Goal: Navigation & Orientation: Find specific page/section

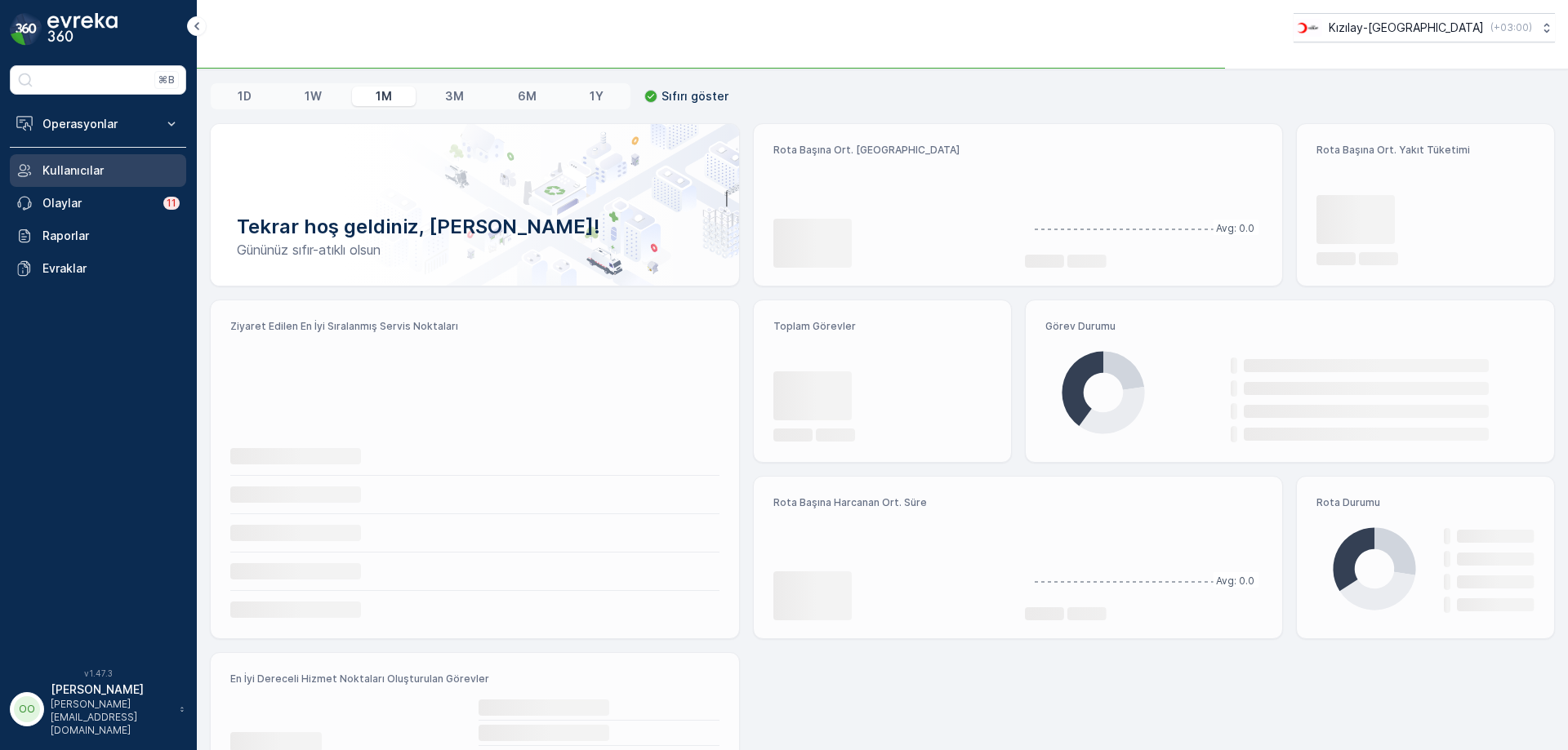
click at [137, 118] on p "Operasyonlar" at bounding box center [98, 124] width 111 height 17
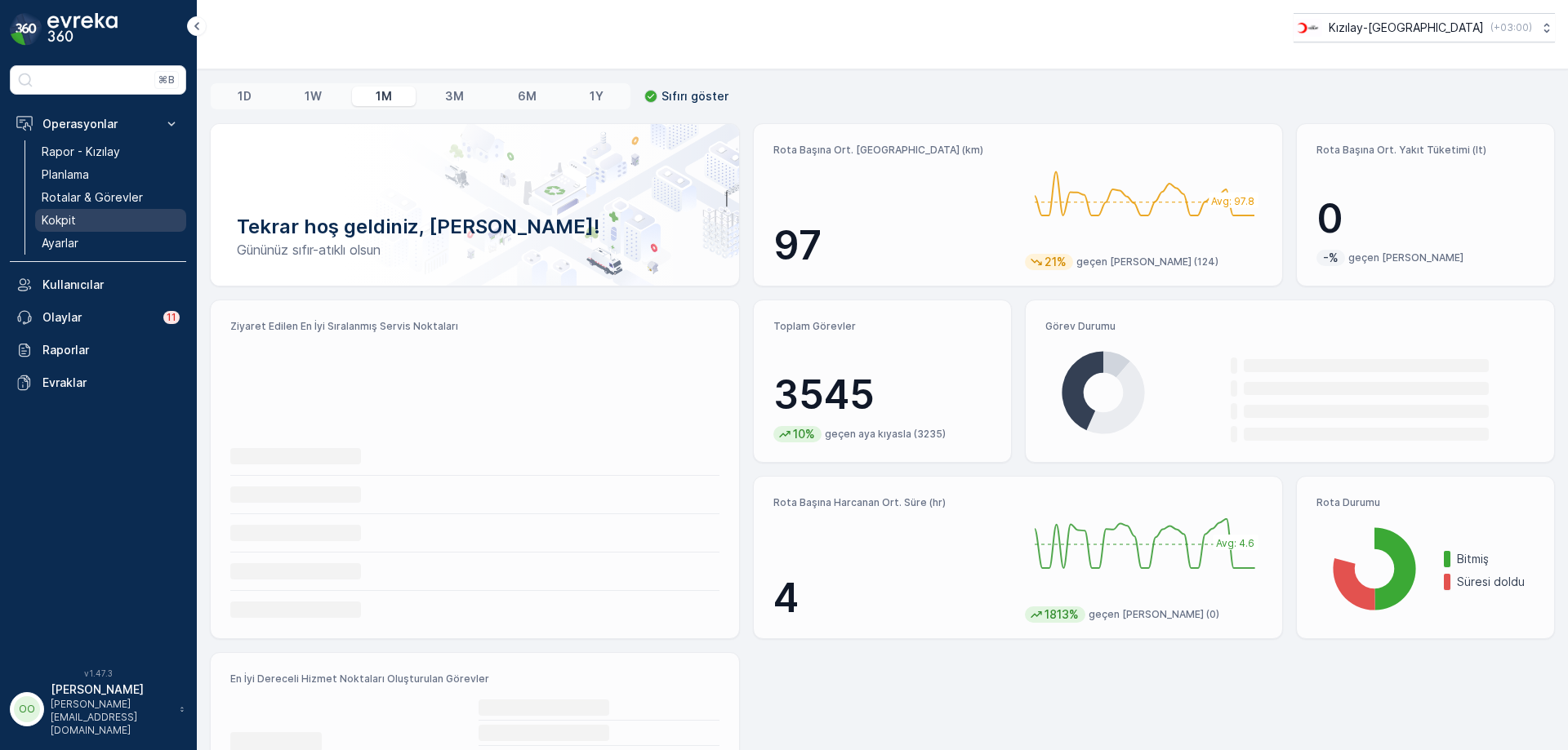
click at [104, 218] on link "Kokpit" at bounding box center [110, 220] width 151 height 23
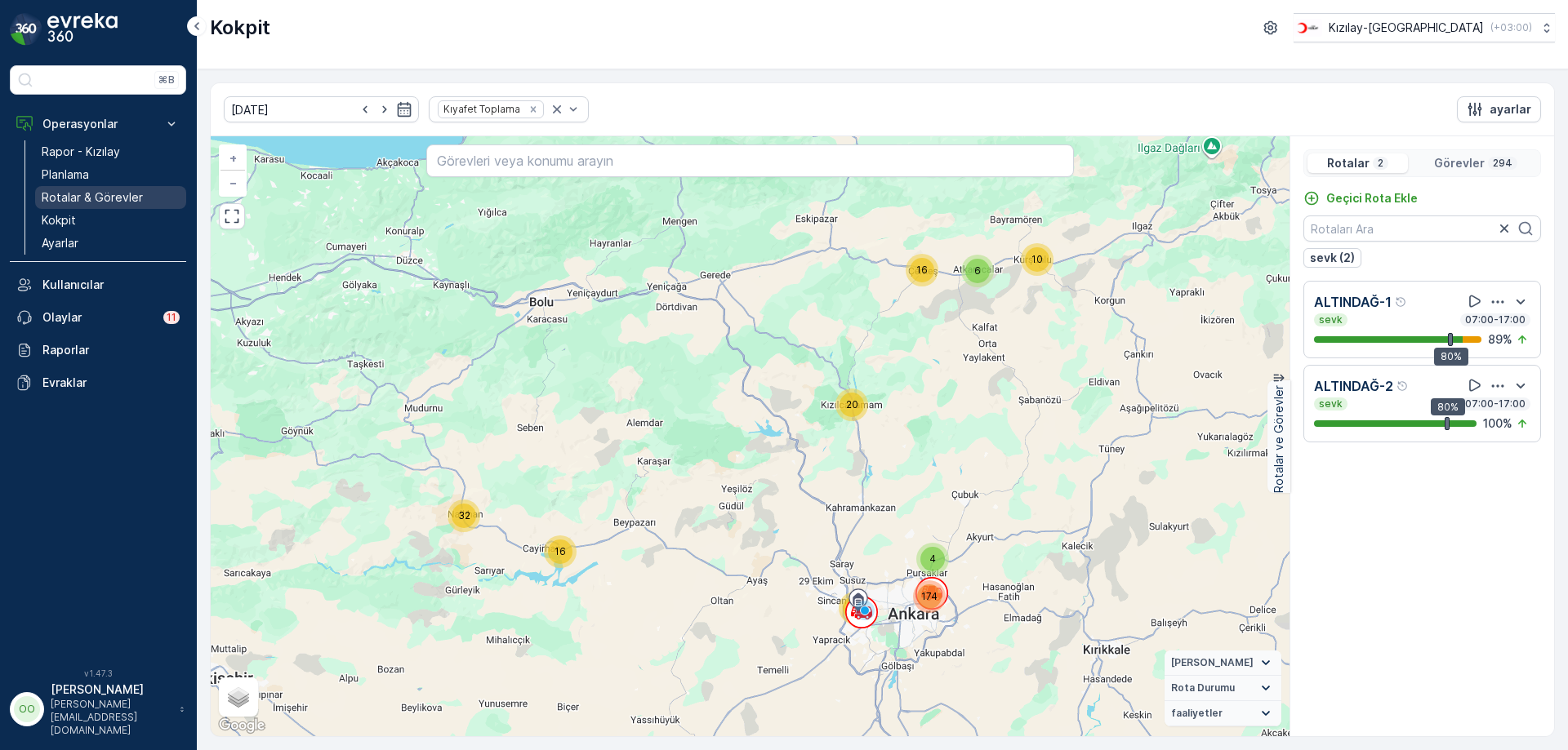
click at [92, 191] on p "Rotalar & Görevler" at bounding box center [93, 198] width 101 height 17
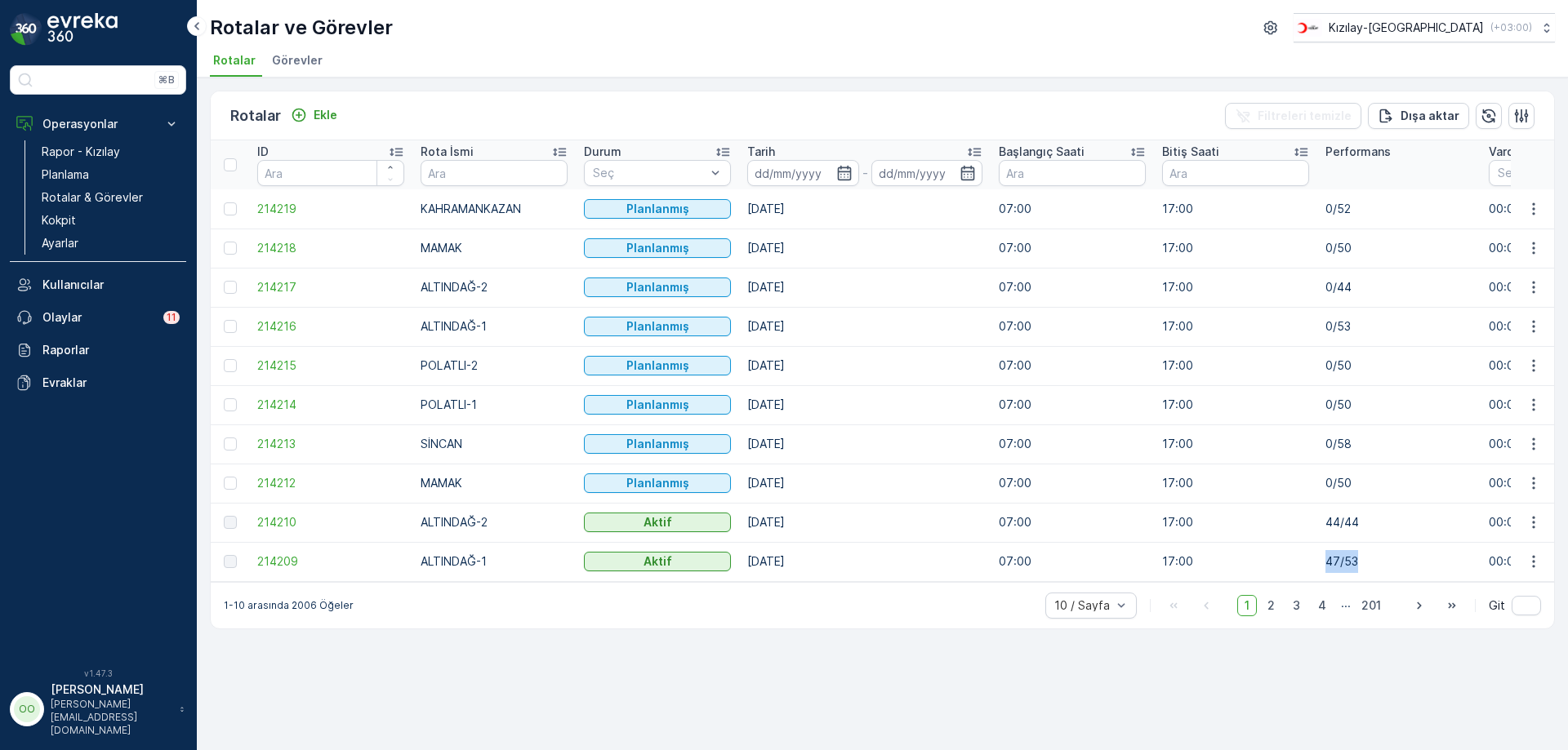
drag, startPoint x: 1375, startPoint y: 555, endPoint x: 1308, endPoint y: 555, distance: 67.0
click at [109, 201] on p "Rotalar & Görevler" at bounding box center [93, 198] width 101 height 17
click at [103, 227] on link "Kokpit" at bounding box center [110, 220] width 151 height 23
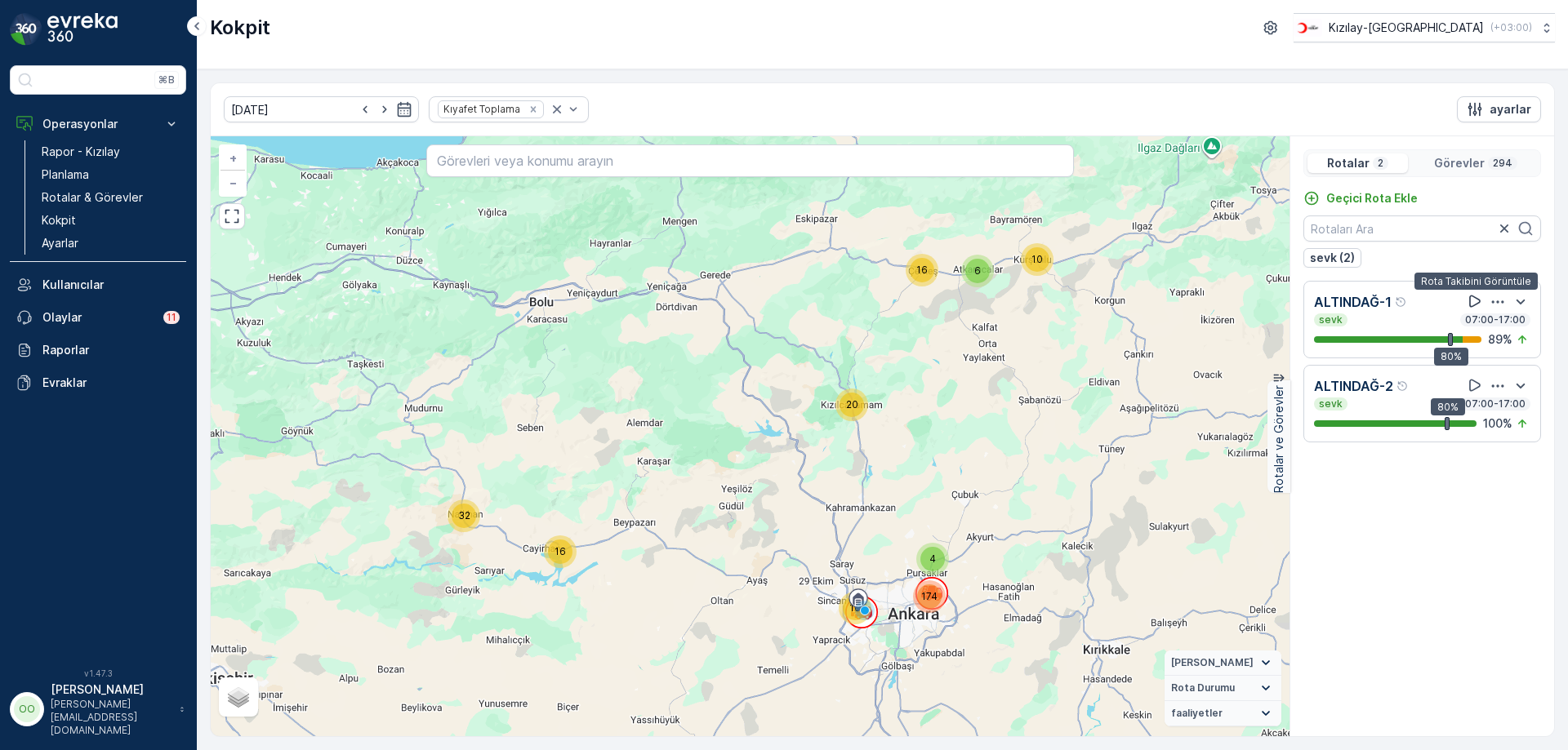
click at [1468, 304] on icon at bounding box center [1474, 301] width 17 height 17
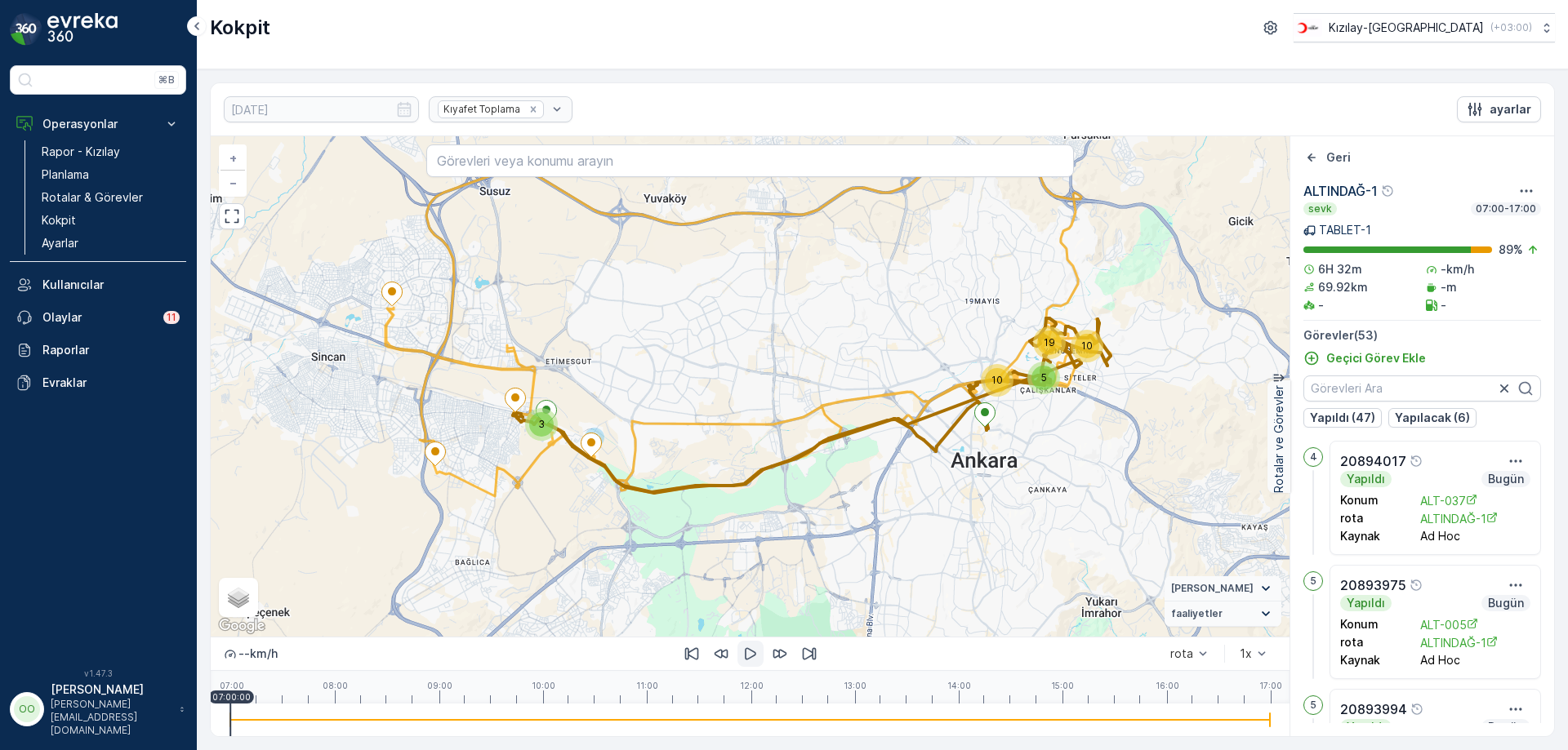
click at [756, 654] on icon "button" at bounding box center [750, 654] width 17 height 17
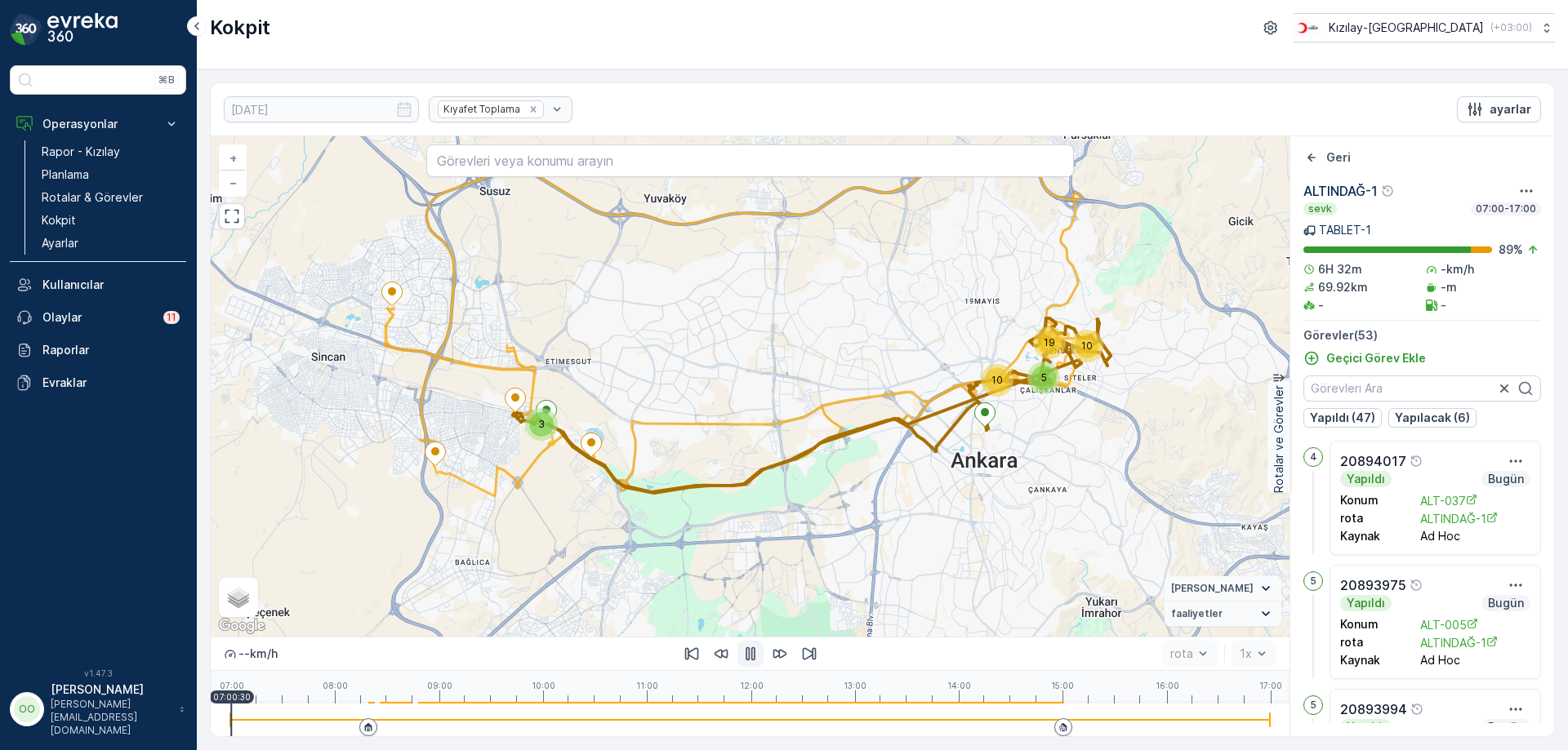
click at [1041, 720] on div at bounding box center [749, 720] width 1040 height 2
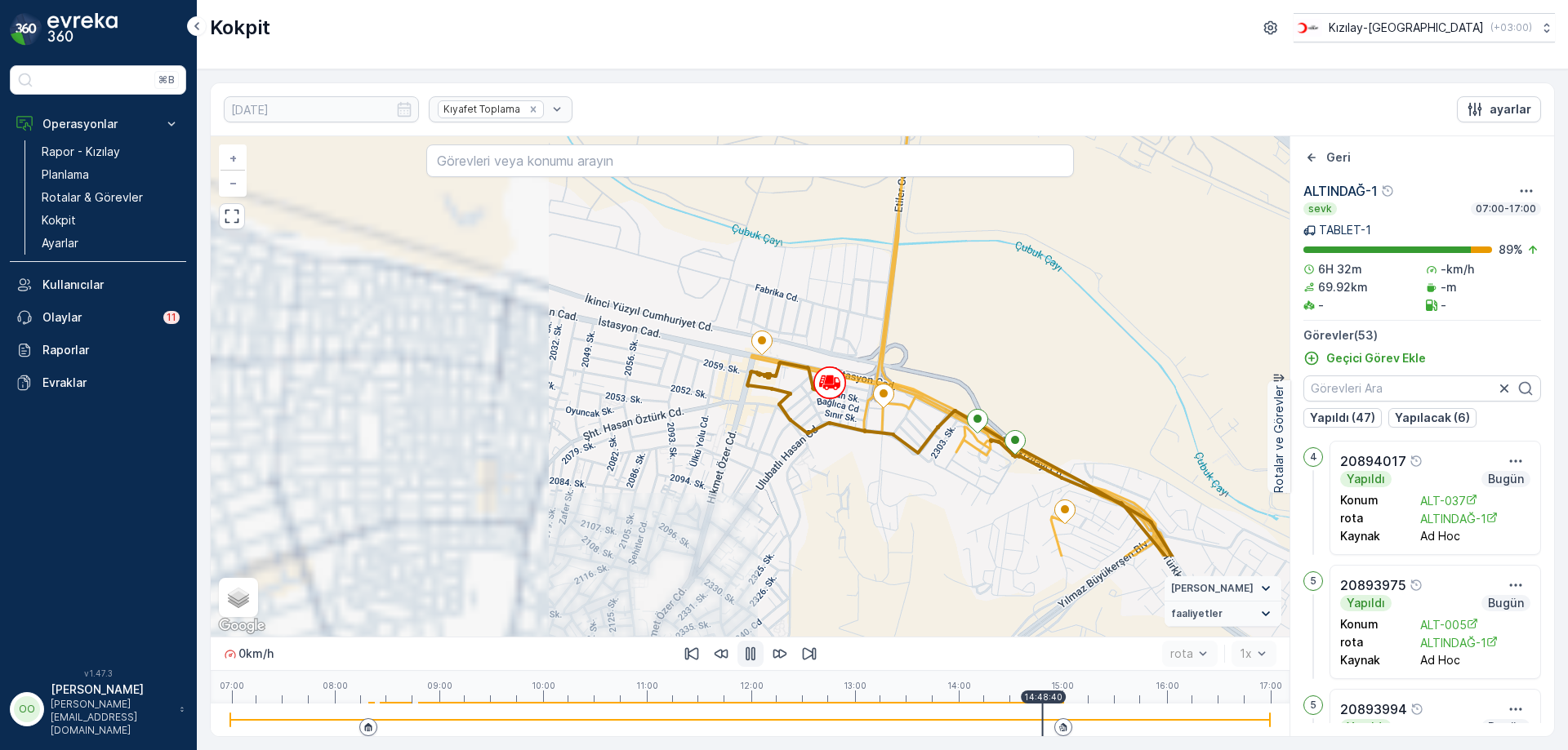
click at [849, 404] on div "2 2 2 2 2 + − Uydu Yol haritası Arazi Karışık Leaflet Klavye kısayolları Harita…" at bounding box center [750, 386] width 1079 height 500
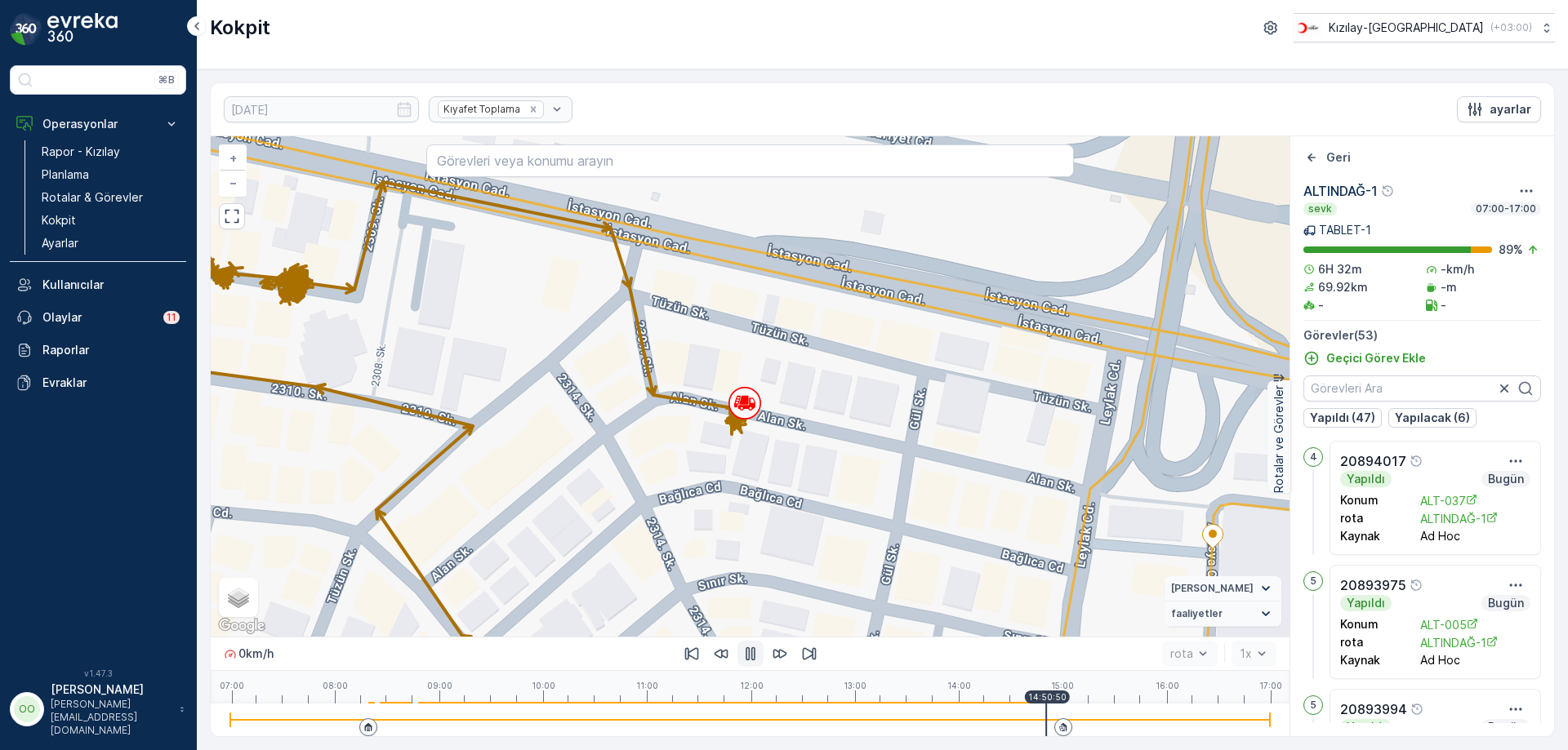
click at [1050, 716] on div at bounding box center [749, 719] width 1040 height 32
click at [1058, 707] on div at bounding box center [749, 719] width 1040 height 32
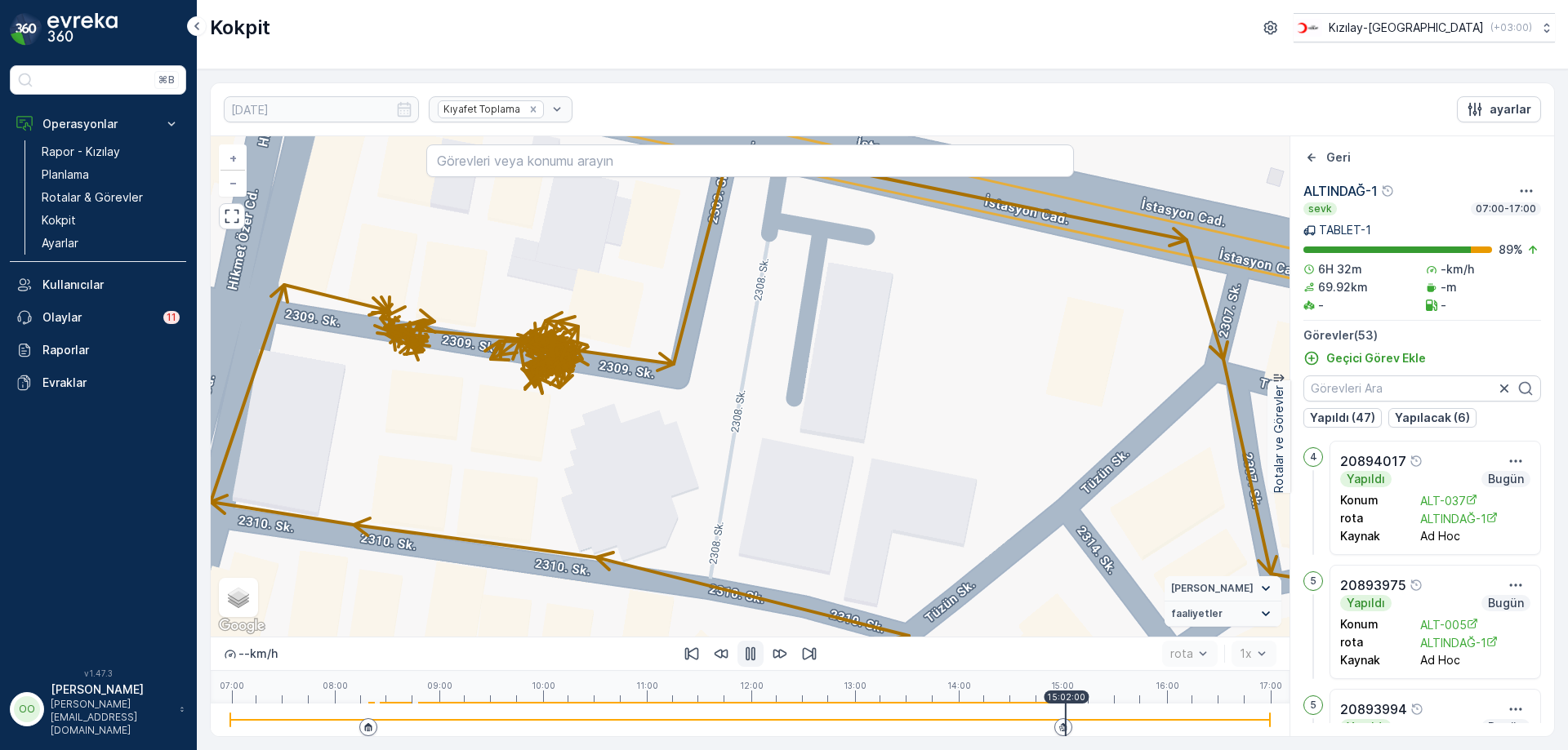
click at [954, 712] on div at bounding box center [749, 719] width 1040 height 32
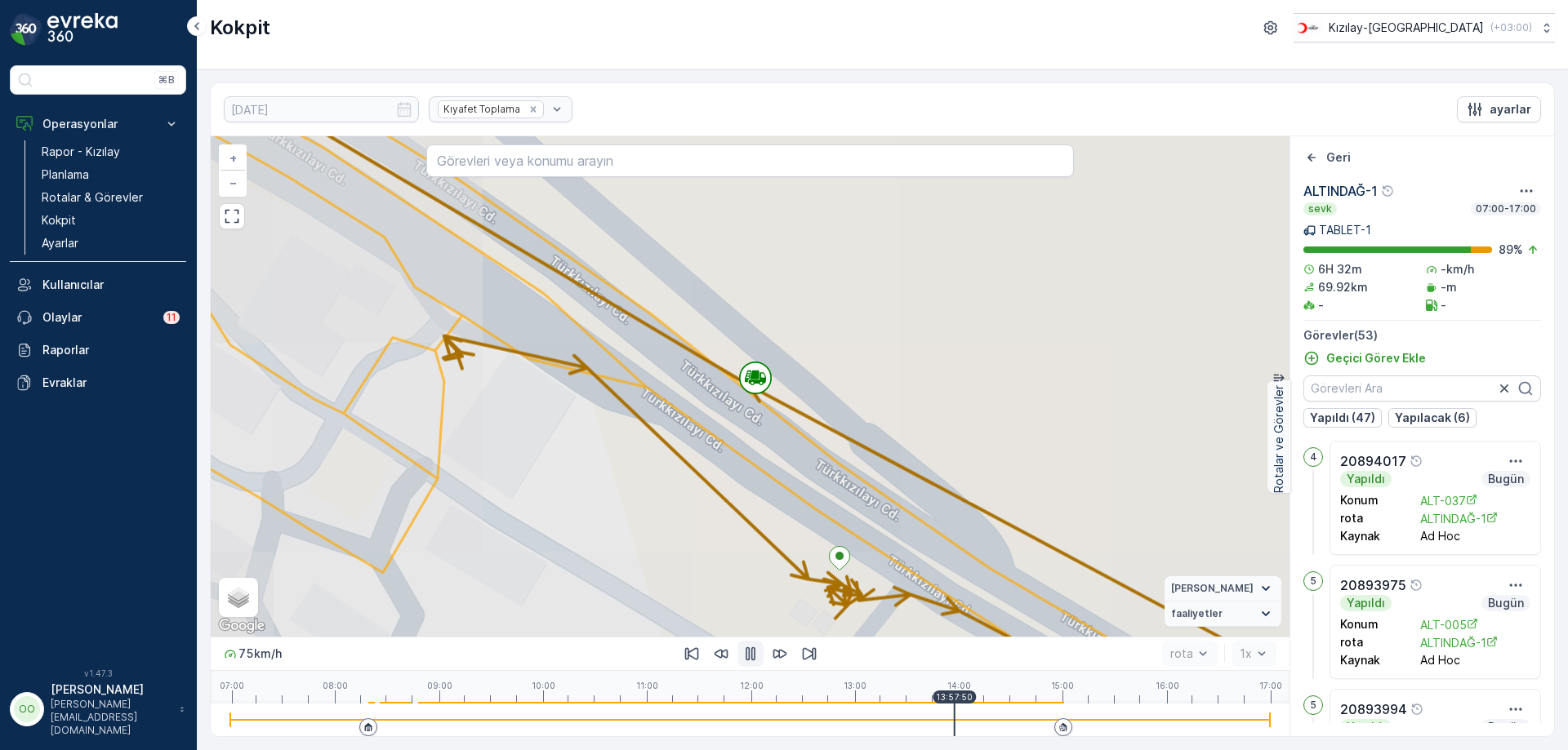
click at [964, 705] on div at bounding box center [749, 719] width 1040 height 32
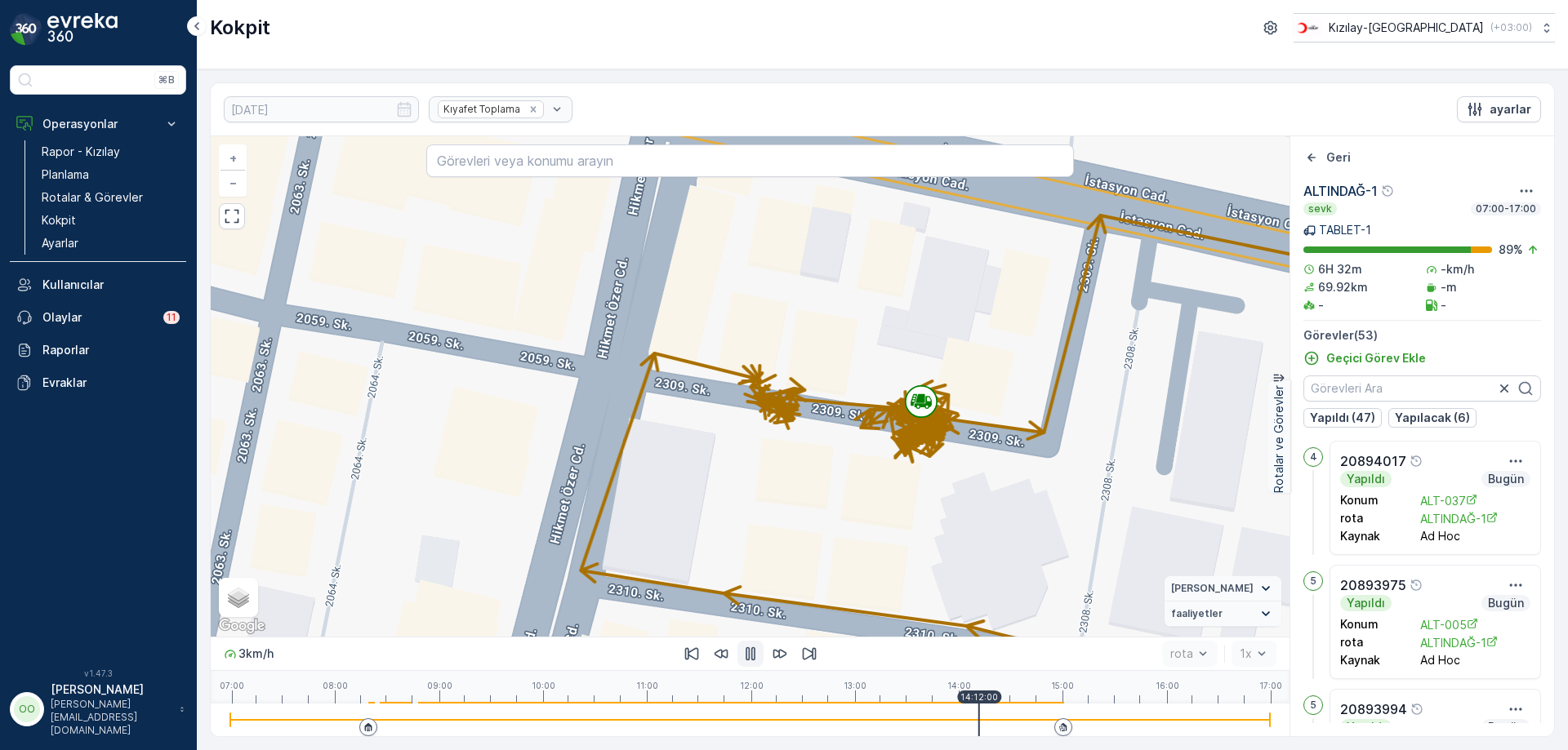
click at [994, 719] on div at bounding box center [749, 720] width 1040 height 2
click at [1015, 722] on div at bounding box center [749, 719] width 1040 height 32
click at [1031, 723] on div at bounding box center [749, 719] width 1040 height 32
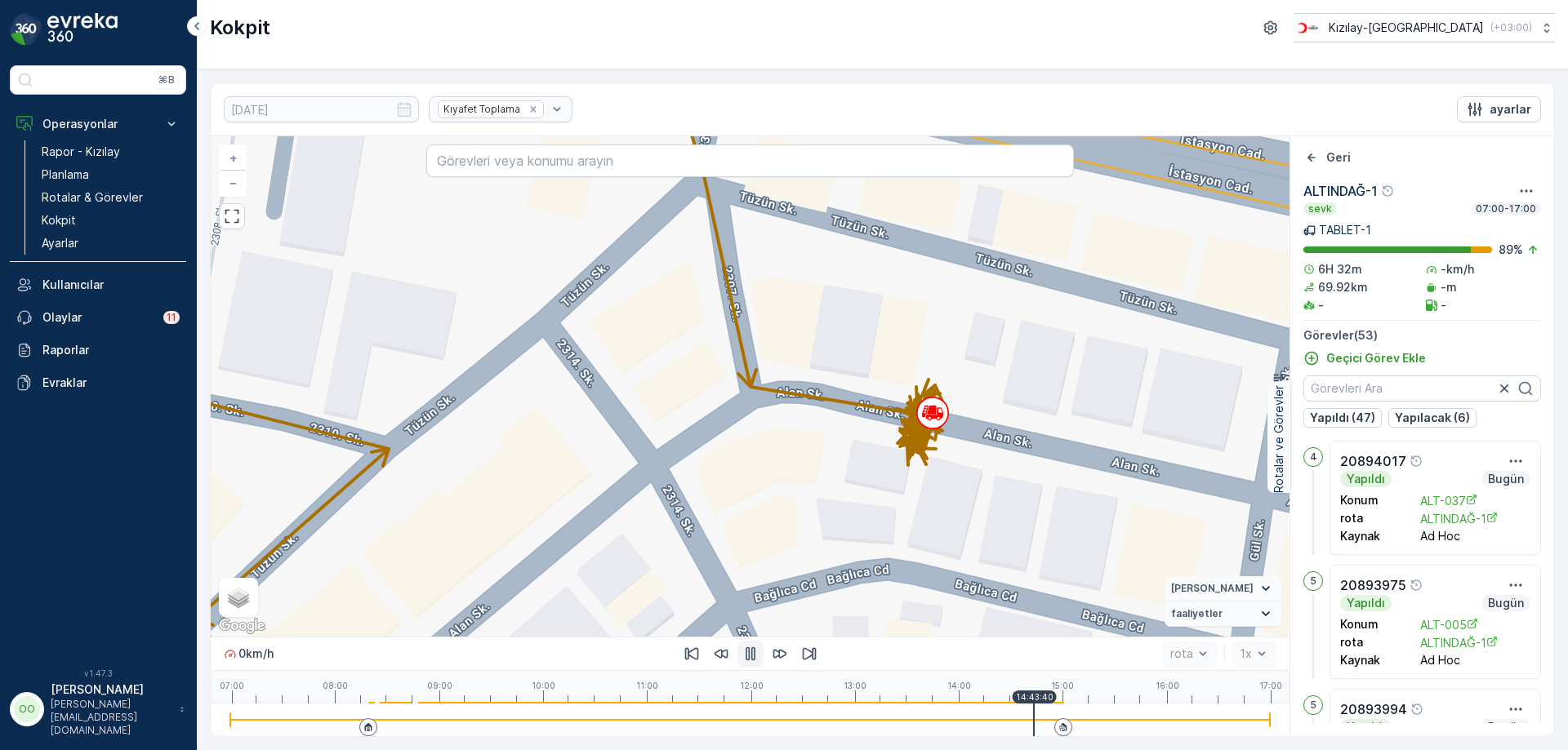
click at [959, 706] on div at bounding box center [749, 719] width 1040 height 32
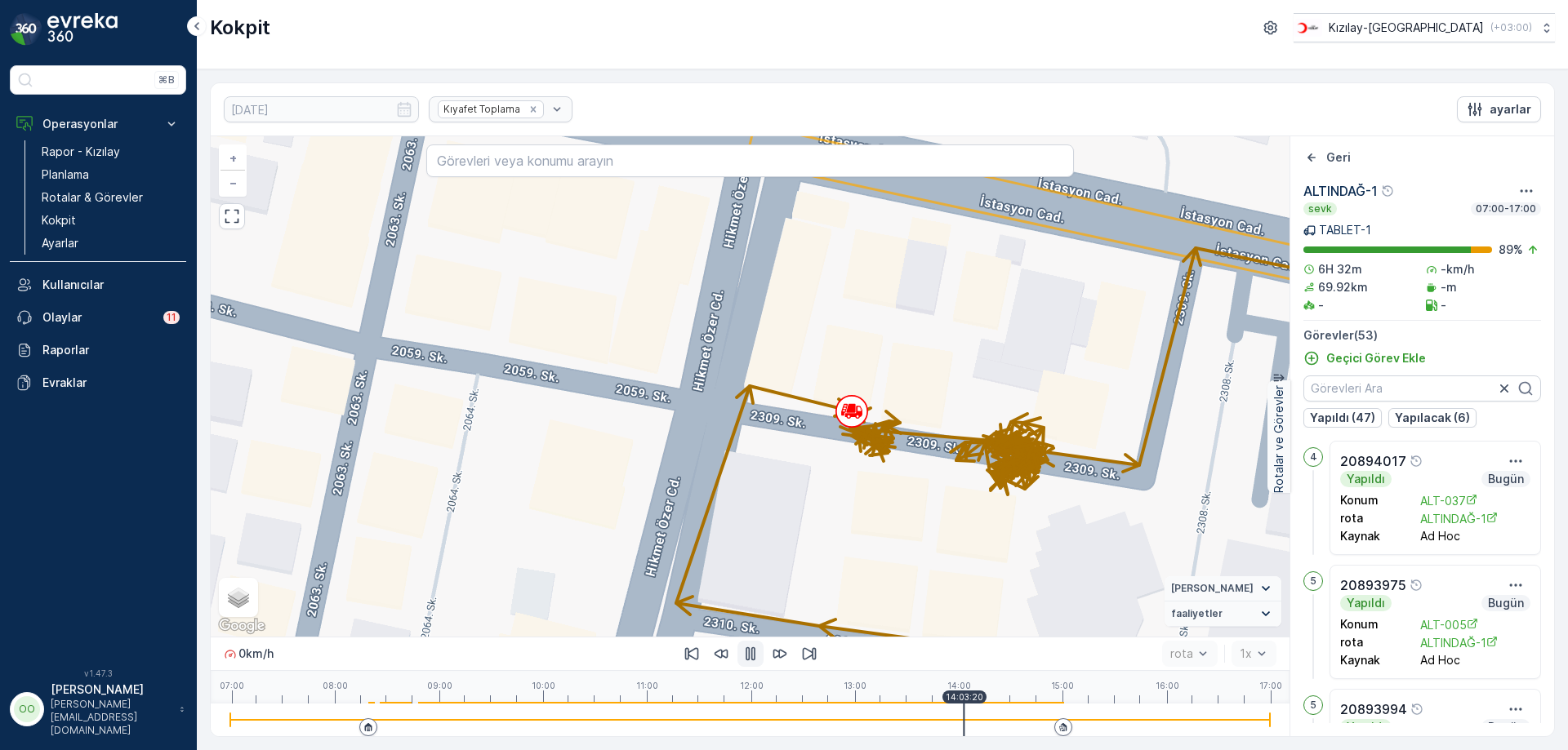
click at [747, 662] on button "button" at bounding box center [750, 654] width 26 height 26
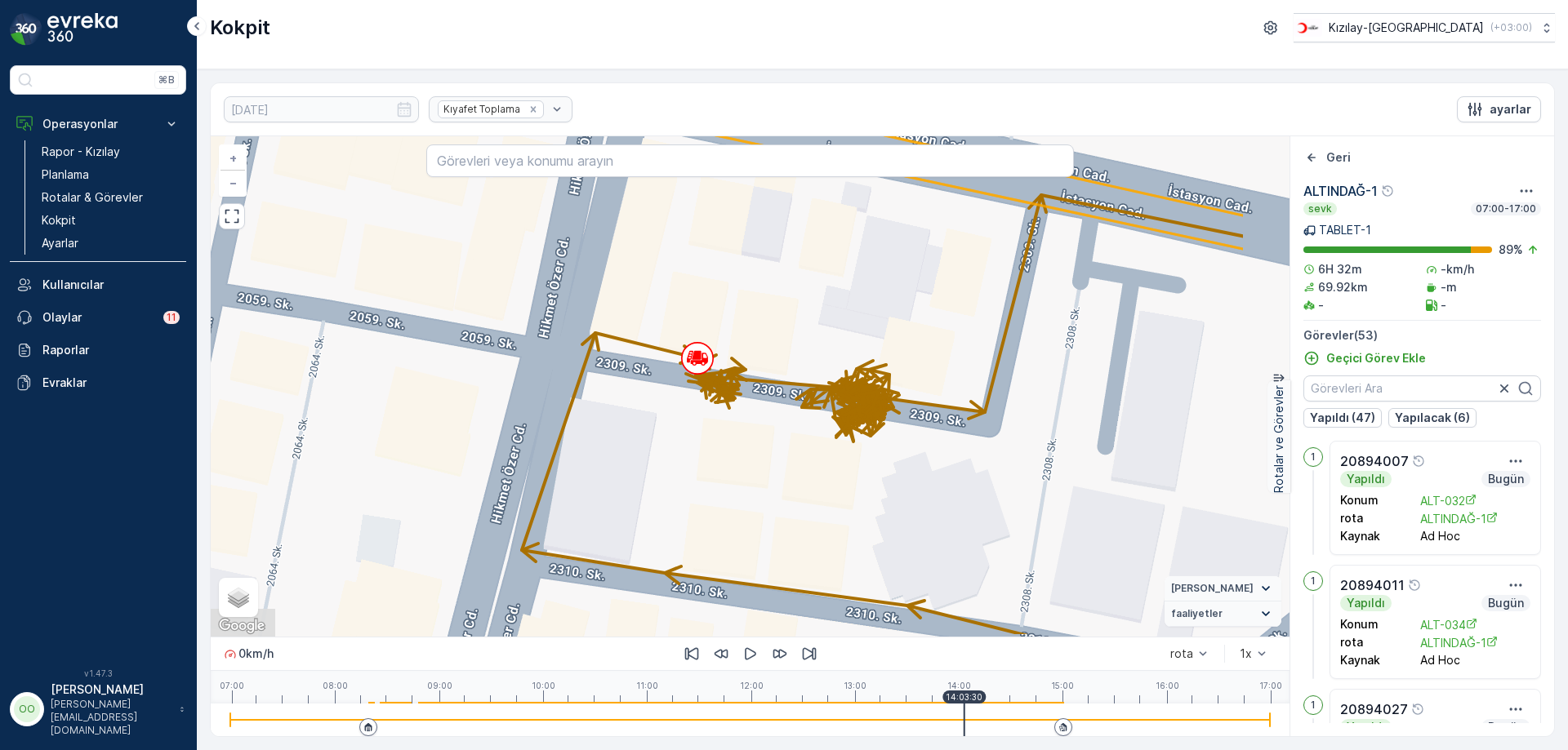
drag, startPoint x: 953, startPoint y: 463, endPoint x: 789, endPoint y: 403, distance: 174.6
click at [789, 403] on div "+ − Uydu Yol haritası Arazi Karışık Leaflet Klavye kısayolları Harita Verileri …" at bounding box center [750, 386] width 1079 height 500
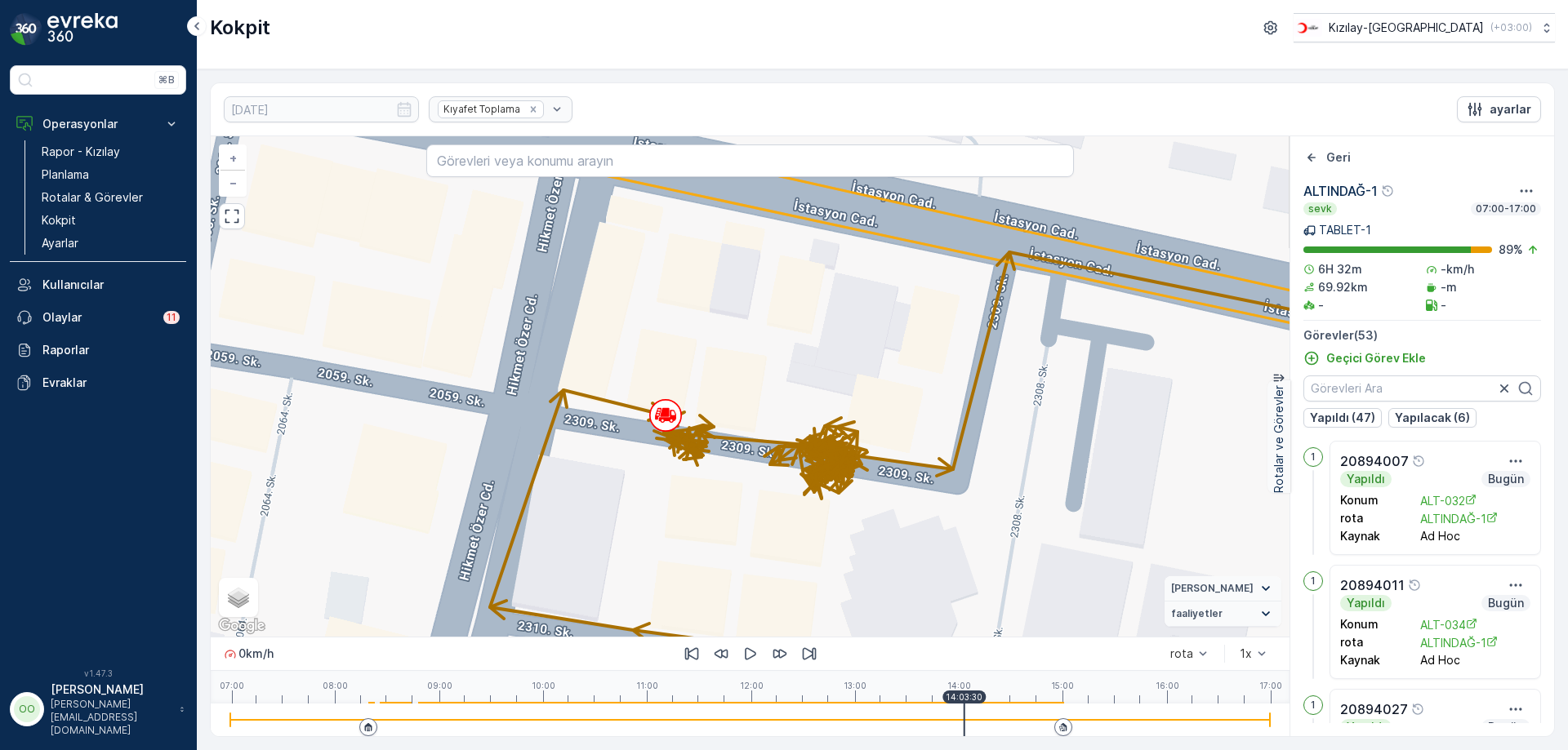
drag, startPoint x: 1114, startPoint y: 411, endPoint x: 1083, endPoint y: 469, distance: 65.8
click at [1084, 474] on div "+ − Uydu Yol haritası Arazi Karışık Leaflet Klavye kısayolları Harita Verileri …" at bounding box center [750, 386] width 1079 height 500
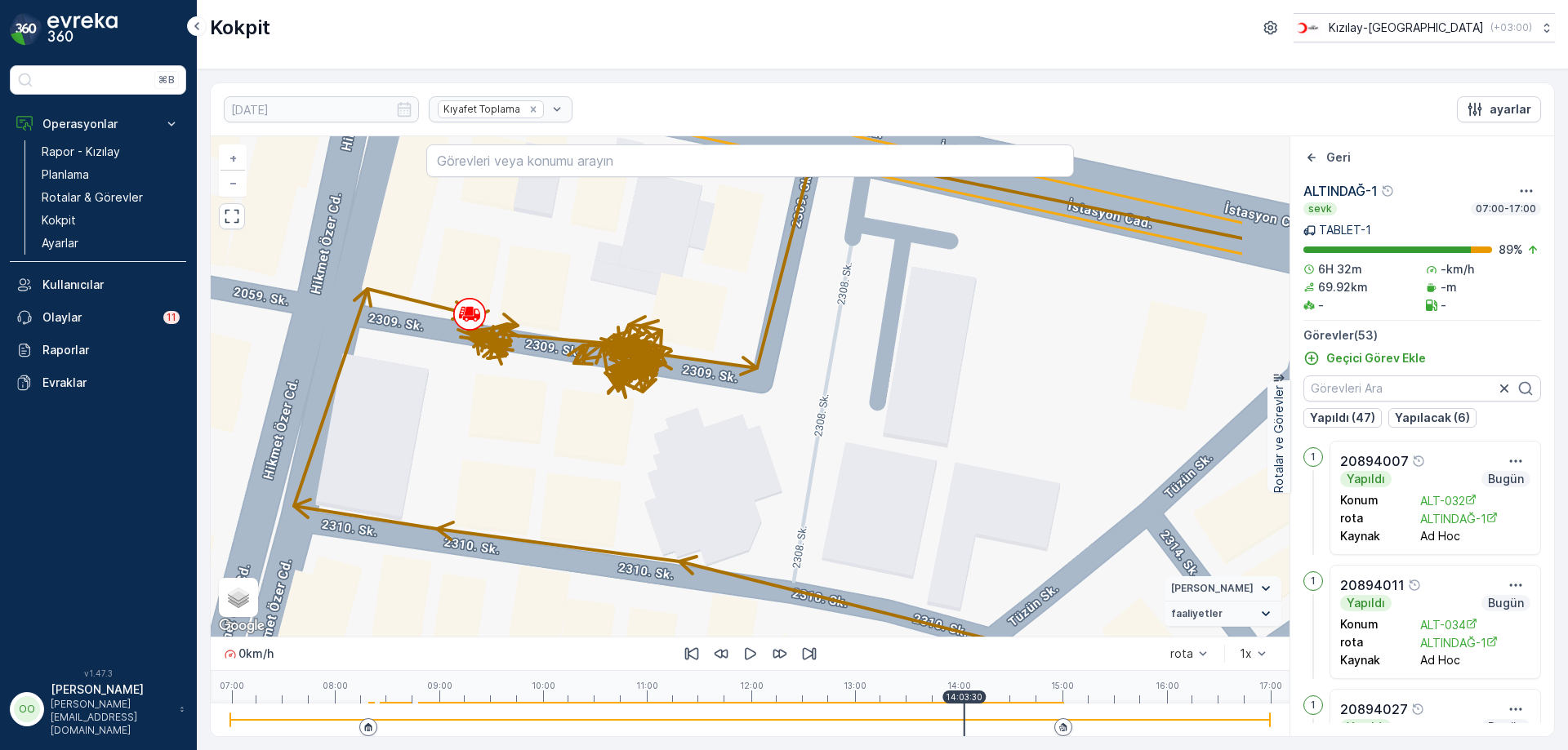
drag, startPoint x: 1094, startPoint y: 488, endPoint x: 586, endPoint y: 311, distance: 538.0
click at [586, 311] on div "+ − Uydu Yol haritası Arazi Karışık Leaflet Klavye kısayolları Harita Verileri …" at bounding box center [750, 386] width 1079 height 500
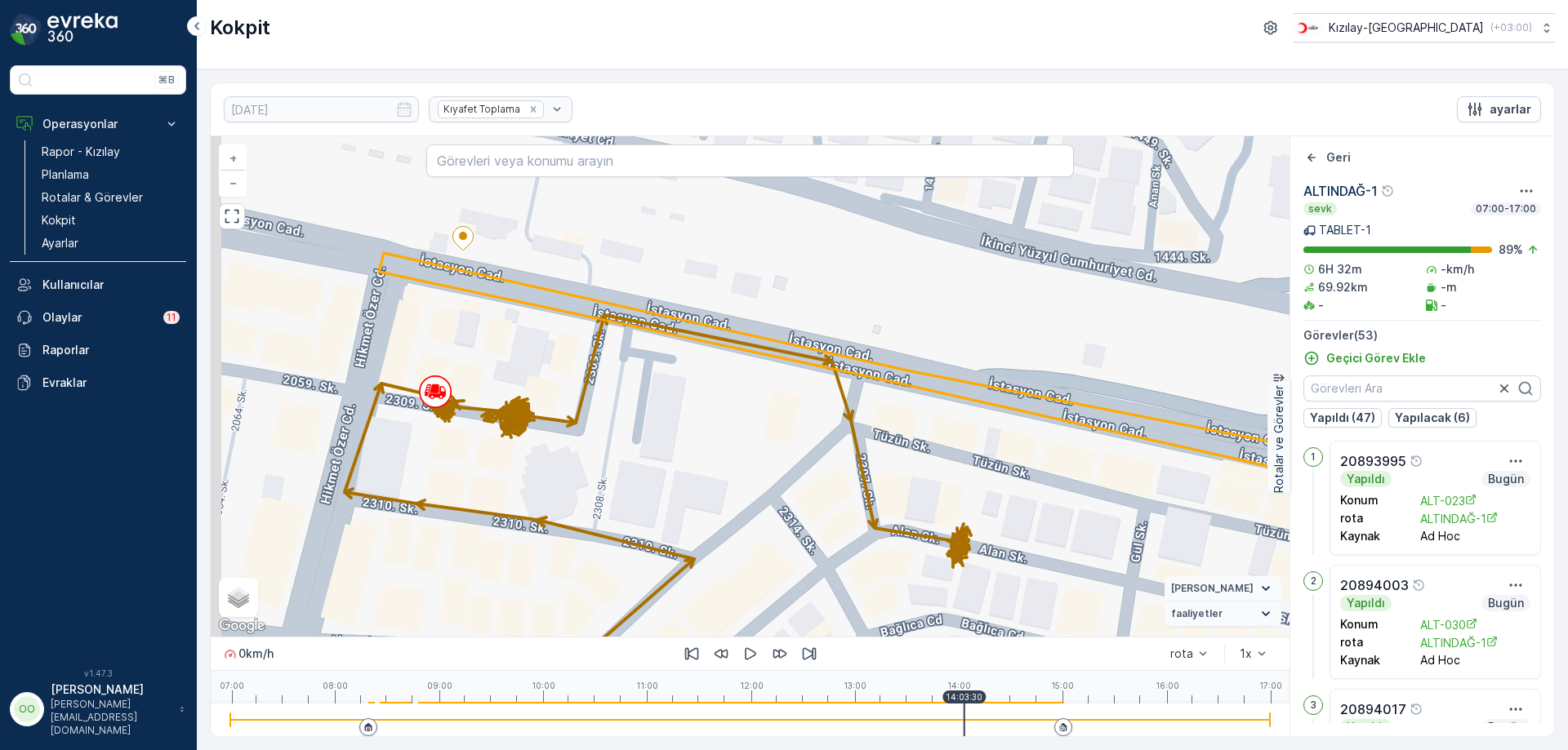
drag, startPoint x: 458, startPoint y: 293, endPoint x: 505, endPoint y: 420, distance: 135.4
click at [505, 420] on div "+ − Uydu Yol haritası Arazi Karışık Leaflet Klavye kısayolları Harita Verileri …" at bounding box center [750, 386] width 1079 height 500
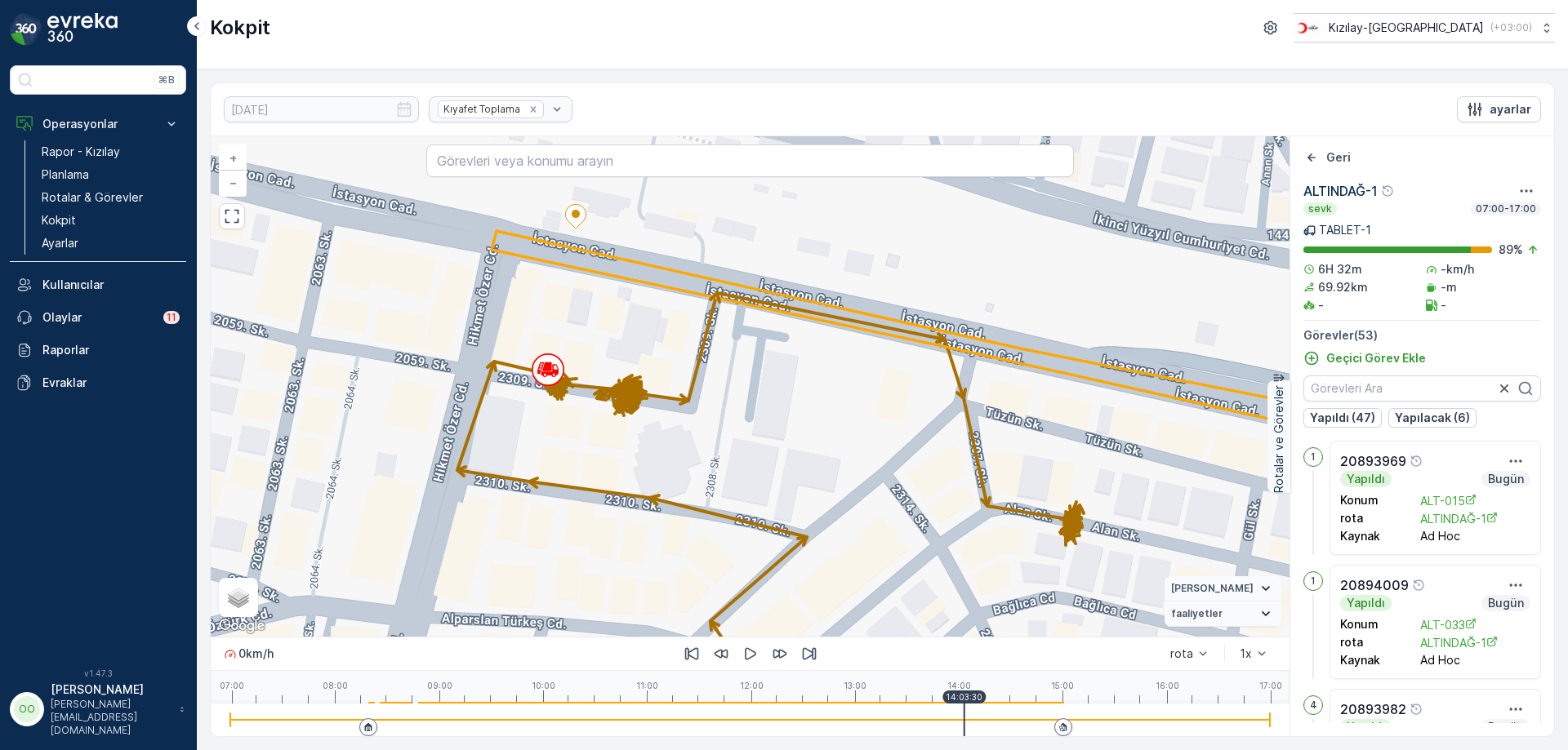
drag, startPoint x: 684, startPoint y: 490, endPoint x: 698, endPoint y: 459, distance: 34.0
click at [698, 459] on div "+ − Uydu Yol haritası Arazi Karışık Leaflet Klavye kısayolları Harita Verileri …" at bounding box center [750, 386] width 1079 height 500
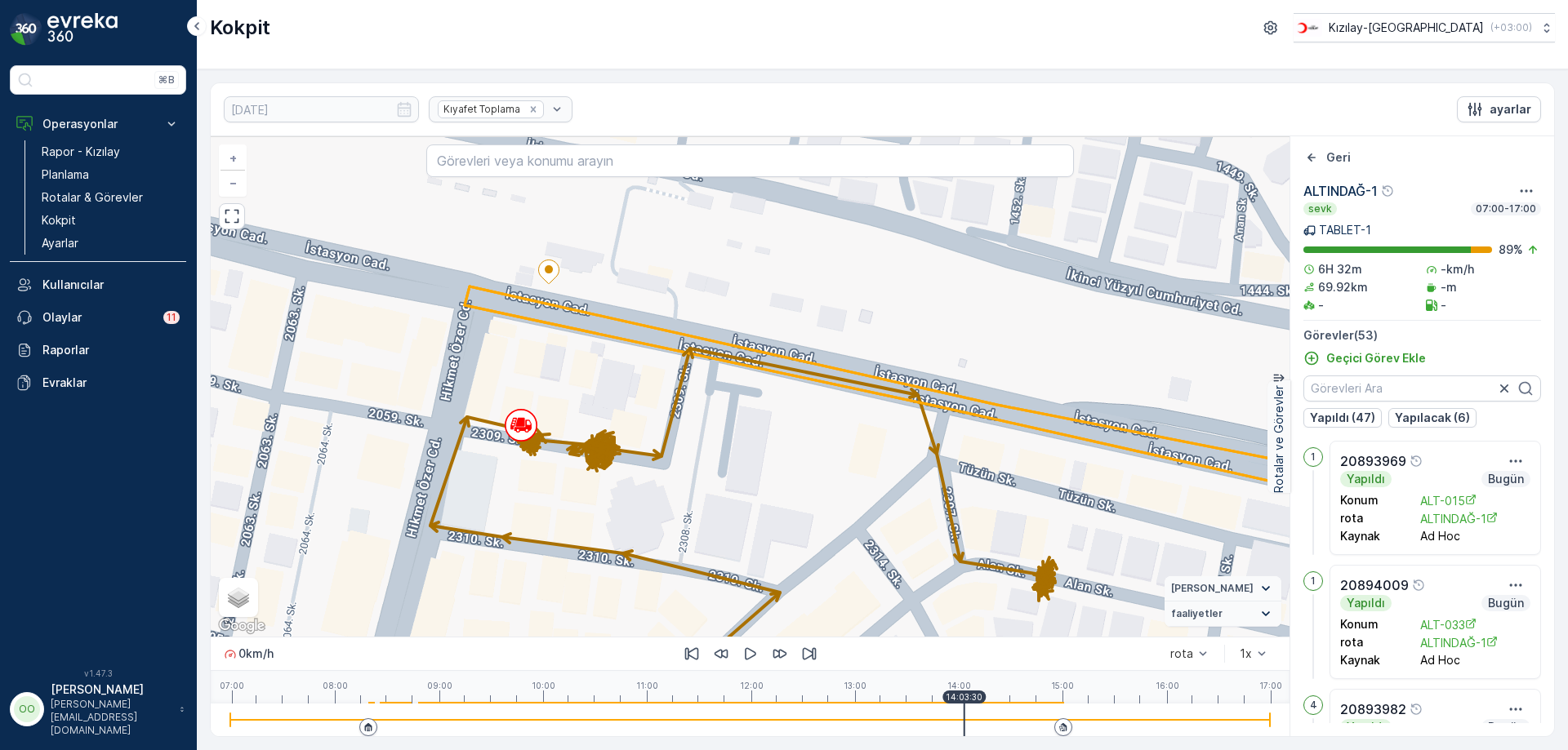
drag, startPoint x: 877, startPoint y: 433, endPoint x: 850, endPoint y: 488, distance: 61.3
click at [850, 488] on div "+ − Uydu Yol haritası Arazi Karışık Leaflet Klavye kısayolları Harita Verileri …" at bounding box center [750, 386] width 1079 height 500
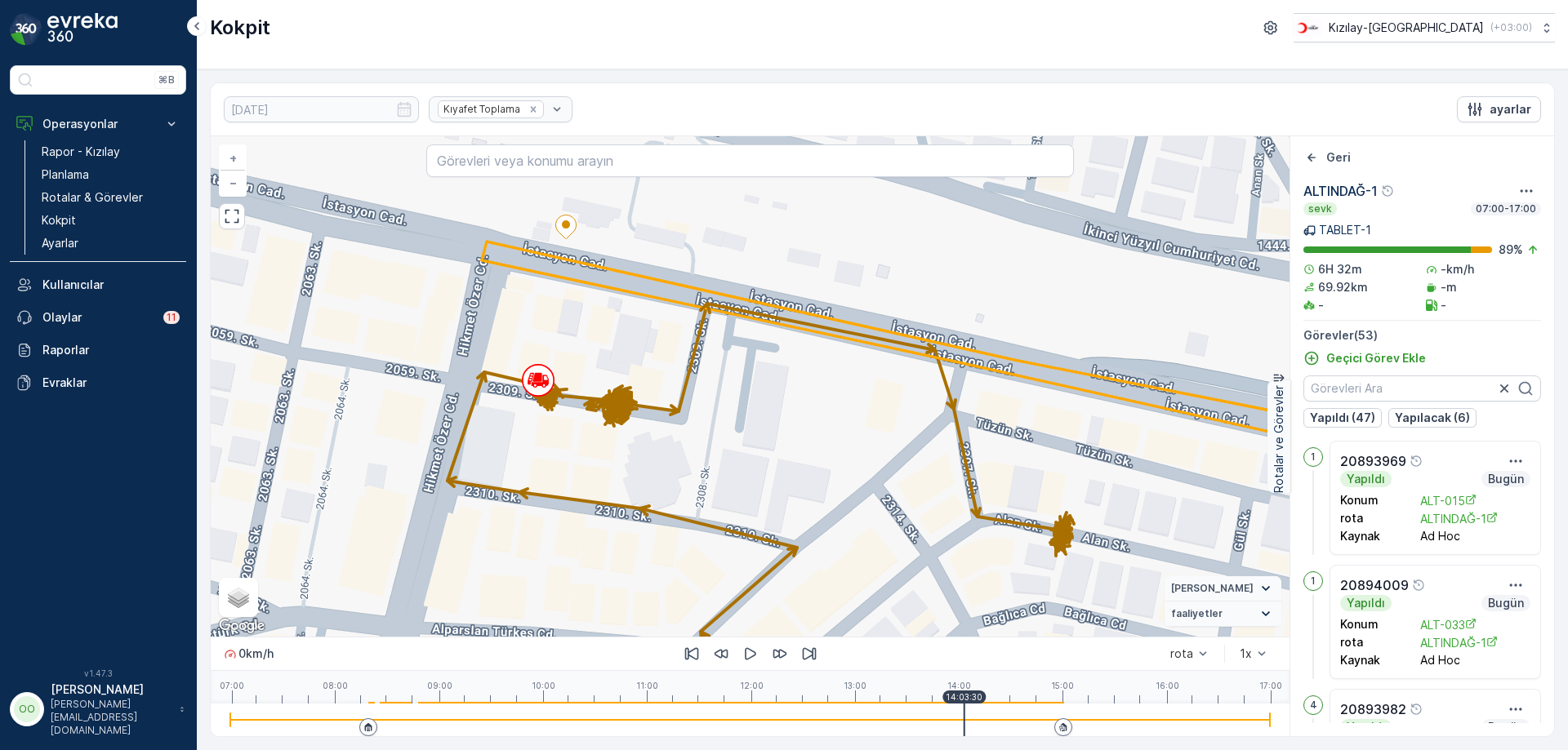
drag, startPoint x: 850, startPoint y: 488, endPoint x: 868, endPoint y: 443, distance: 48.5
click at [868, 443] on div "+ − Uydu Yol haritası Arazi Karışık Leaflet Klavye kısayolları Harita Verileri …" at bounding box center [750, 386] width 1079 height 500
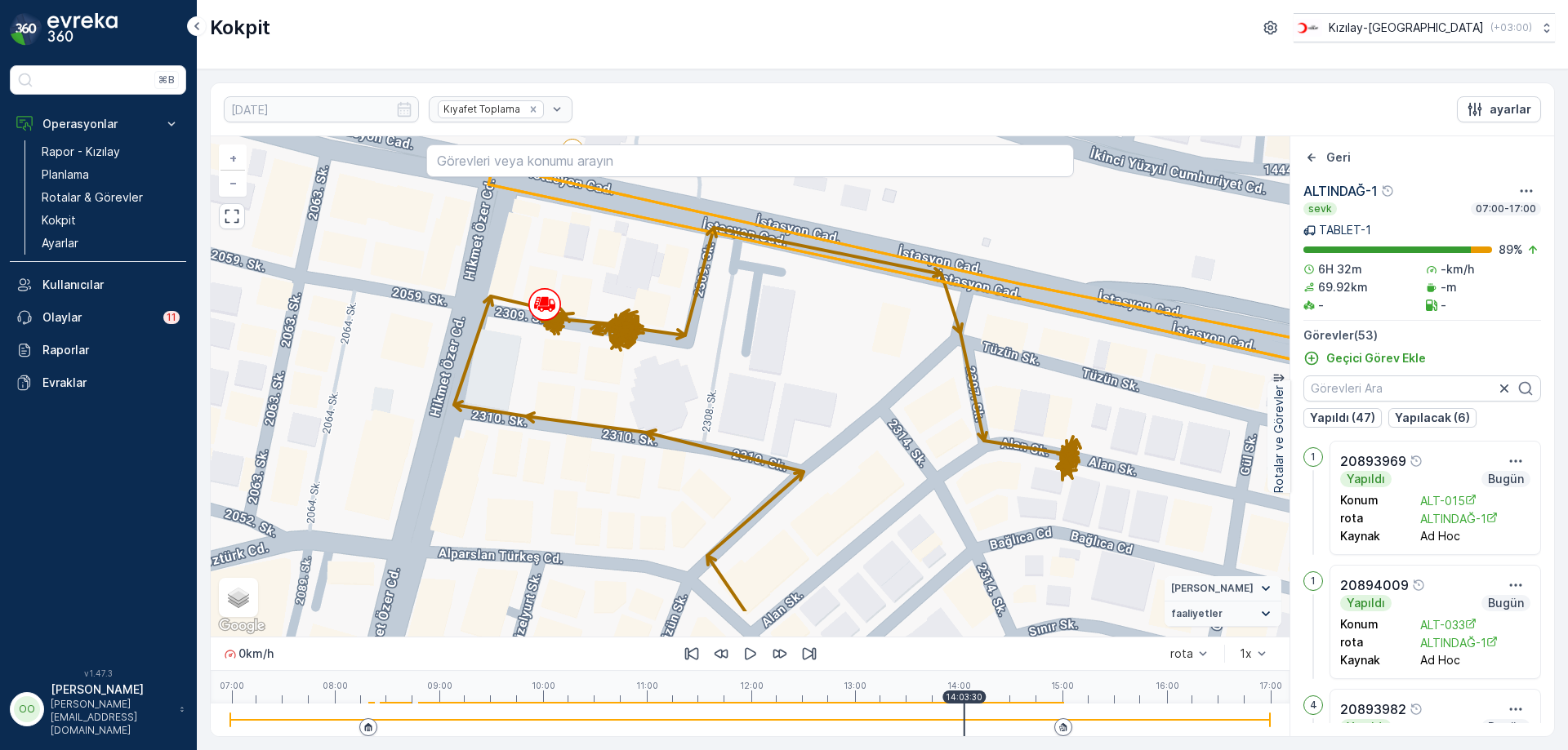
drag, startPoint x: 1080, startPoint y: 557, endPoint x: 1086, endPoint y: 481, distance: 76.2
click at [1086, 481] on div "+ − Uydu Yol haritası Arazi Karışık Leaflet Klavye kısayolları Harita Verileri …" at bounding box center [750, 386] width 1079 height 500
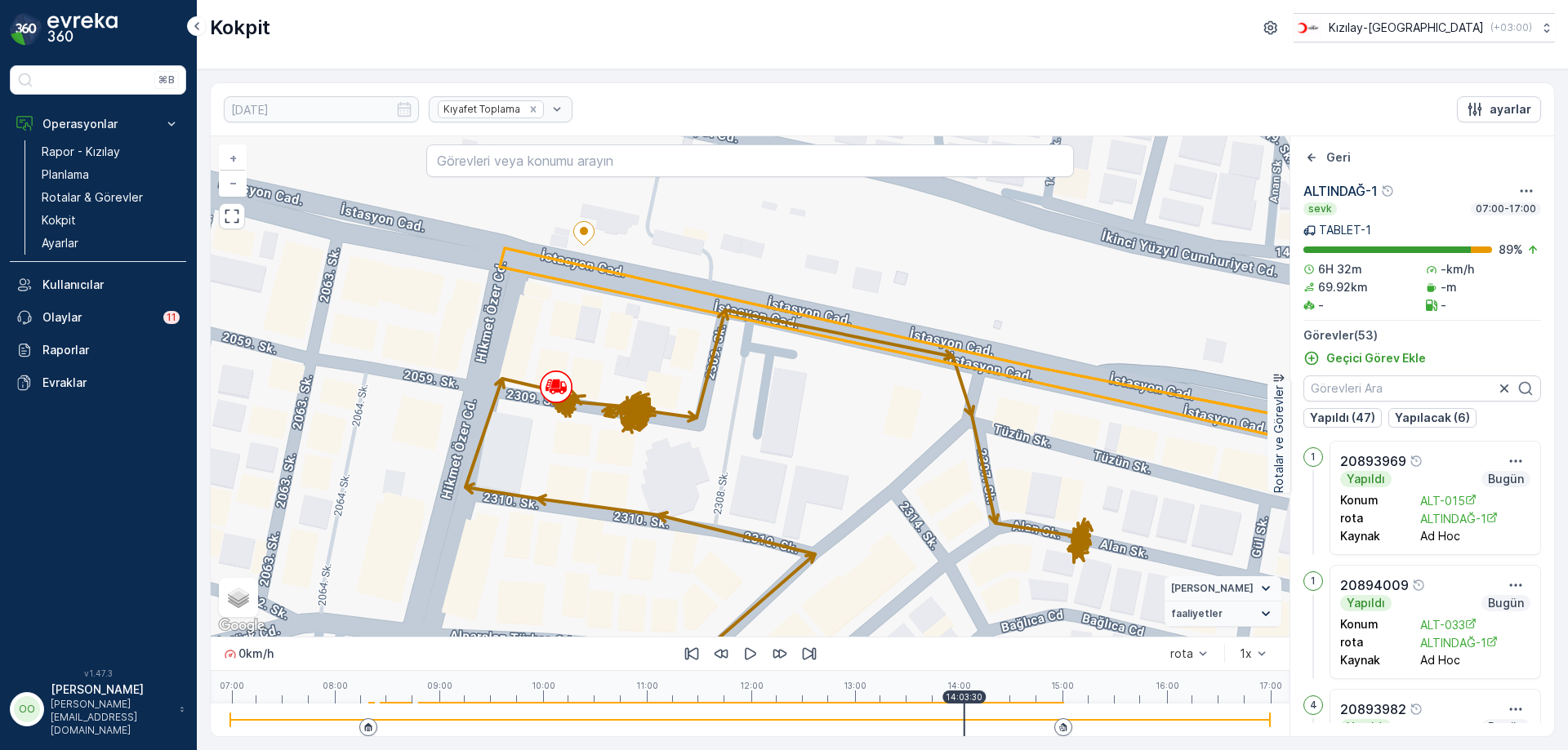
click at [791, 422] on div "+ − Uydu Yol haritası Arazi Karışık Leaflet Klavye kısayolları Harita Verileri …" at bounding box center [750, 386] width 1079 height 500
click at [737, 650] on button "button" at bounding box center [750, 654] width 26 height 26
click at [742, 650] on icon "button" at bounding box center [750, 654] width 17 height 17
click at [240, 220] on icon "button" at bounding box center [232, 216] width 17 height 17
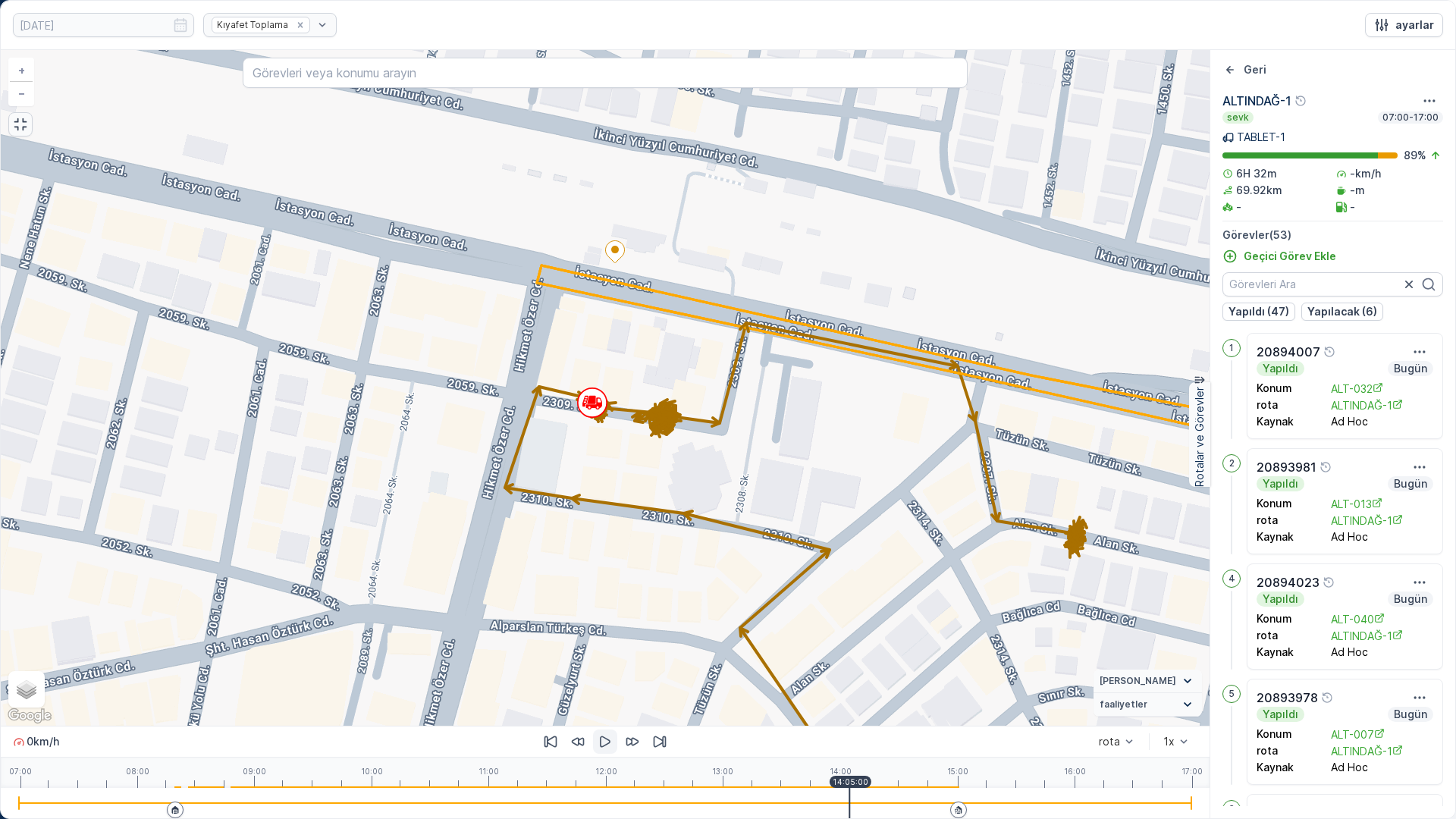
drag, startPoint x: 771, startPoint y: 392, endPoint x: 581, endPoint y: 433, distance: 194.4
click at [581, 433] on div "+ − Uydu Yol haritası Arazi Karışık Leaflet Klavye kısayolları Harita Verileri …" at bounding box center [605, 388] width 1209 height 675
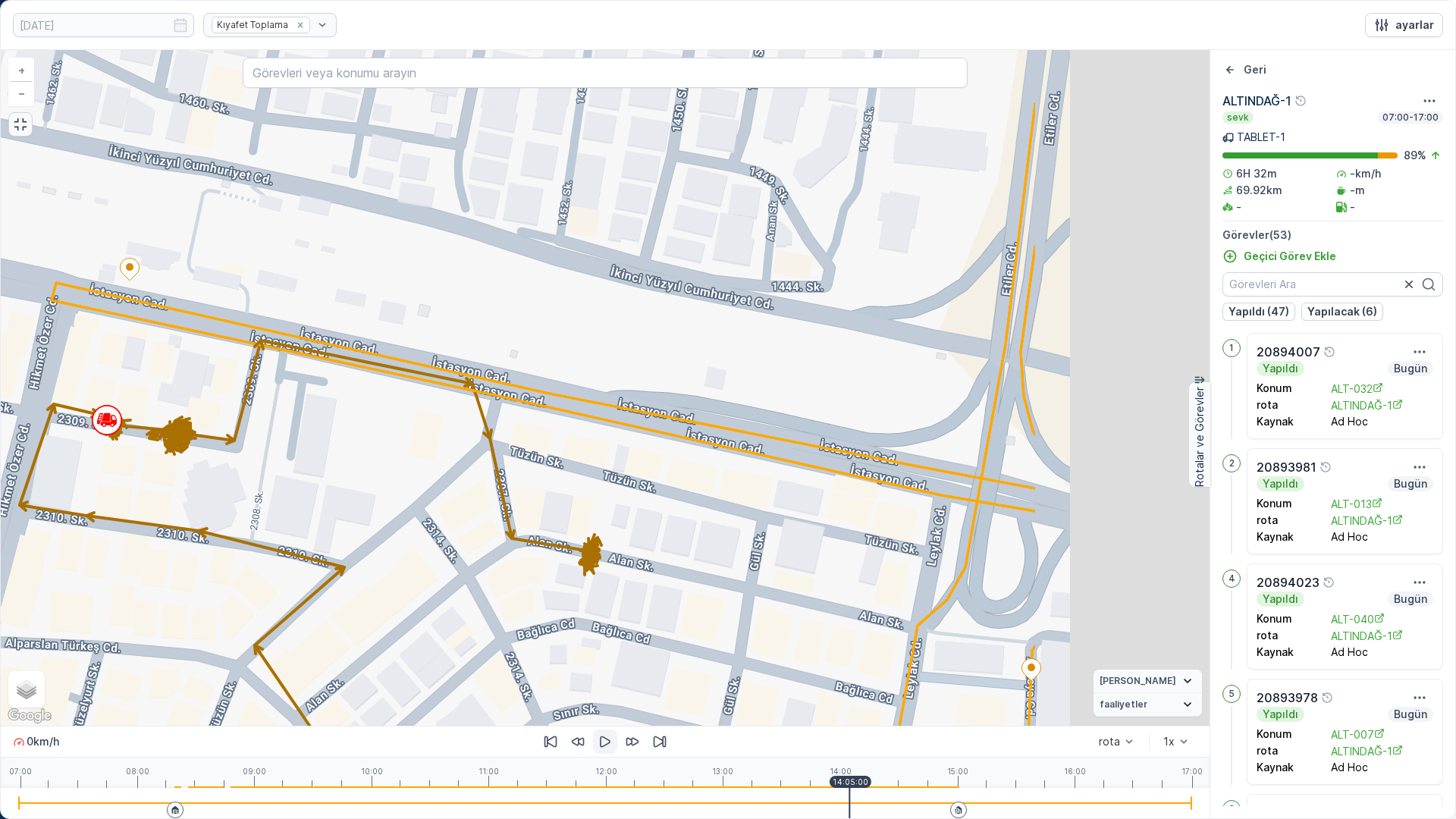
drag, startPoint x: 547, startPoint y: 377, endPoint x: 892, endPoint y: 498, distance: 365.6
click at [546, 376] on div "+ − Uydu Yol haritası Arazi Karışık Leaflet Klavye kısayolları Harita Verileri …" at bounding box center [605, 388] width 1209 height 675
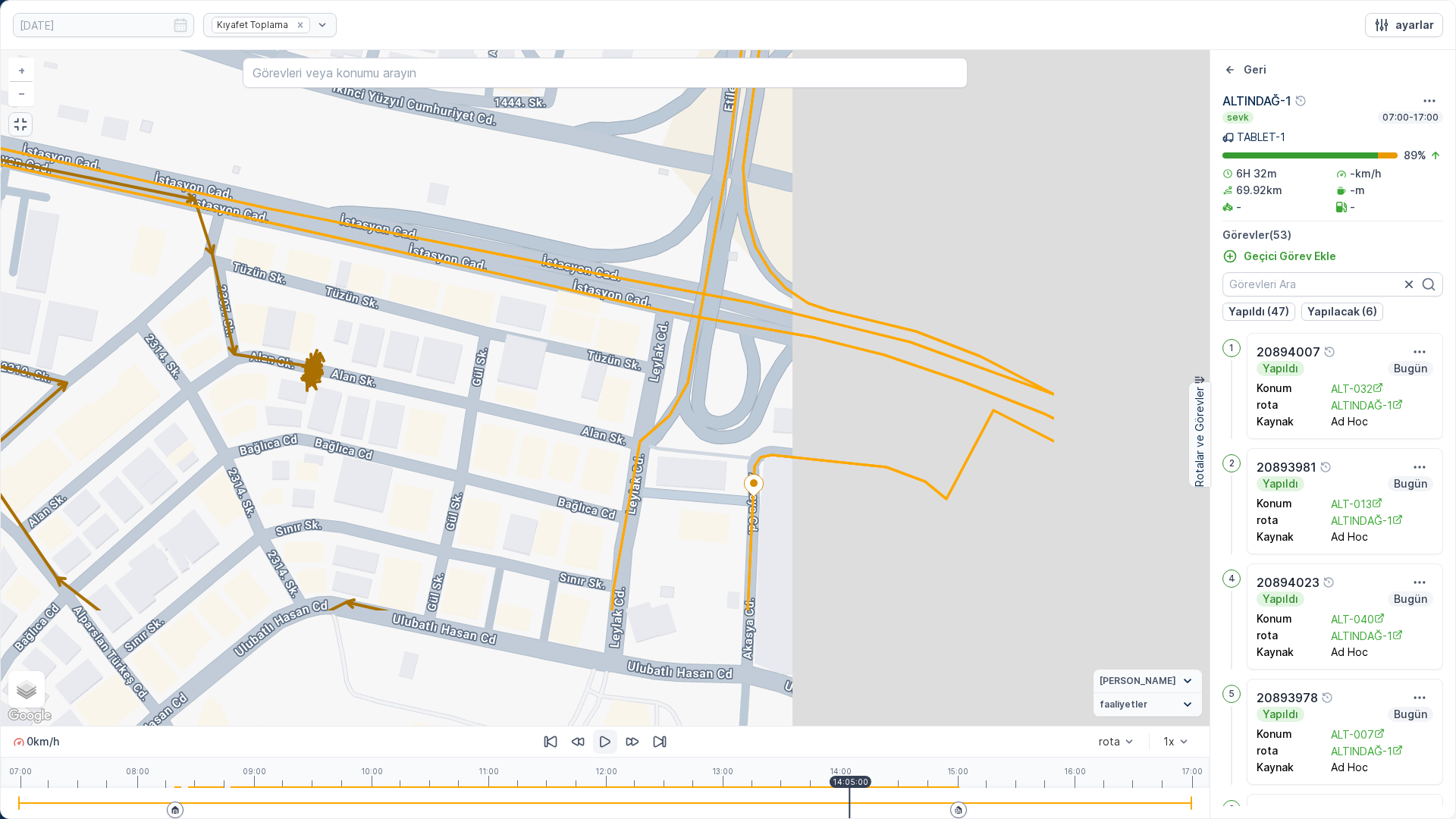
drag, startPoint x: 841, startPoint y: 399, endPoint x: 902, endPoint y: 403, distance: 61.1
click at [762, 348] on div "+ − Uydu Yol haritası Arazi Karışık Leaflet Klavye kısayolları Harita Verileri …" at bounding box center [605, 388] width 1209 height 675
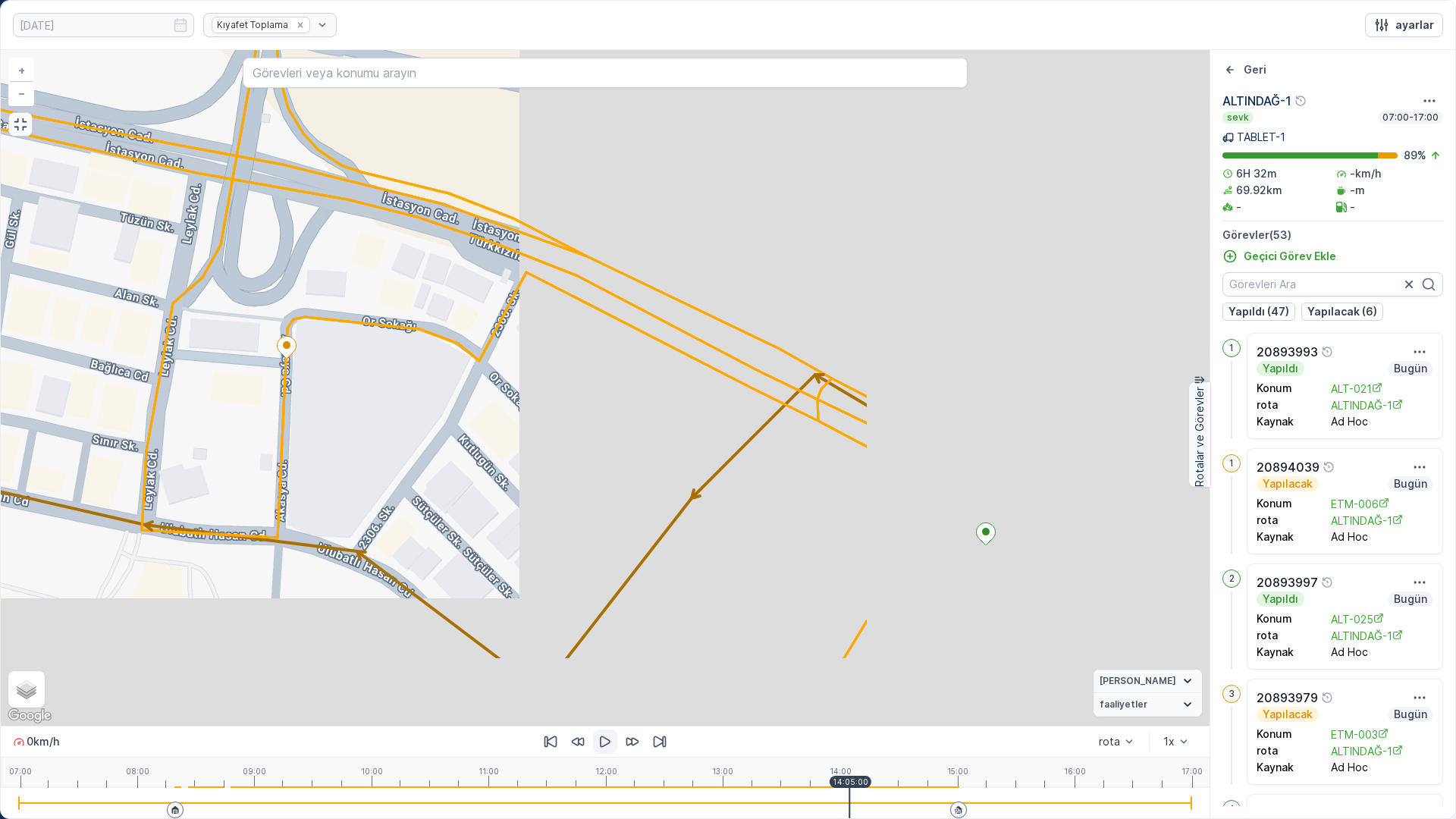
drag, startPoint x: 845, startPoint y: 420, endPoint x: 534, endPoint y: 334, distance: 322.7
click at [534, 334] on div "+ − Uydu Yol haritası Arazi Karışık Leaflet Klavye kısayolları Harita Verileri …" at bounding box center [605, 388] width 1209 height 675
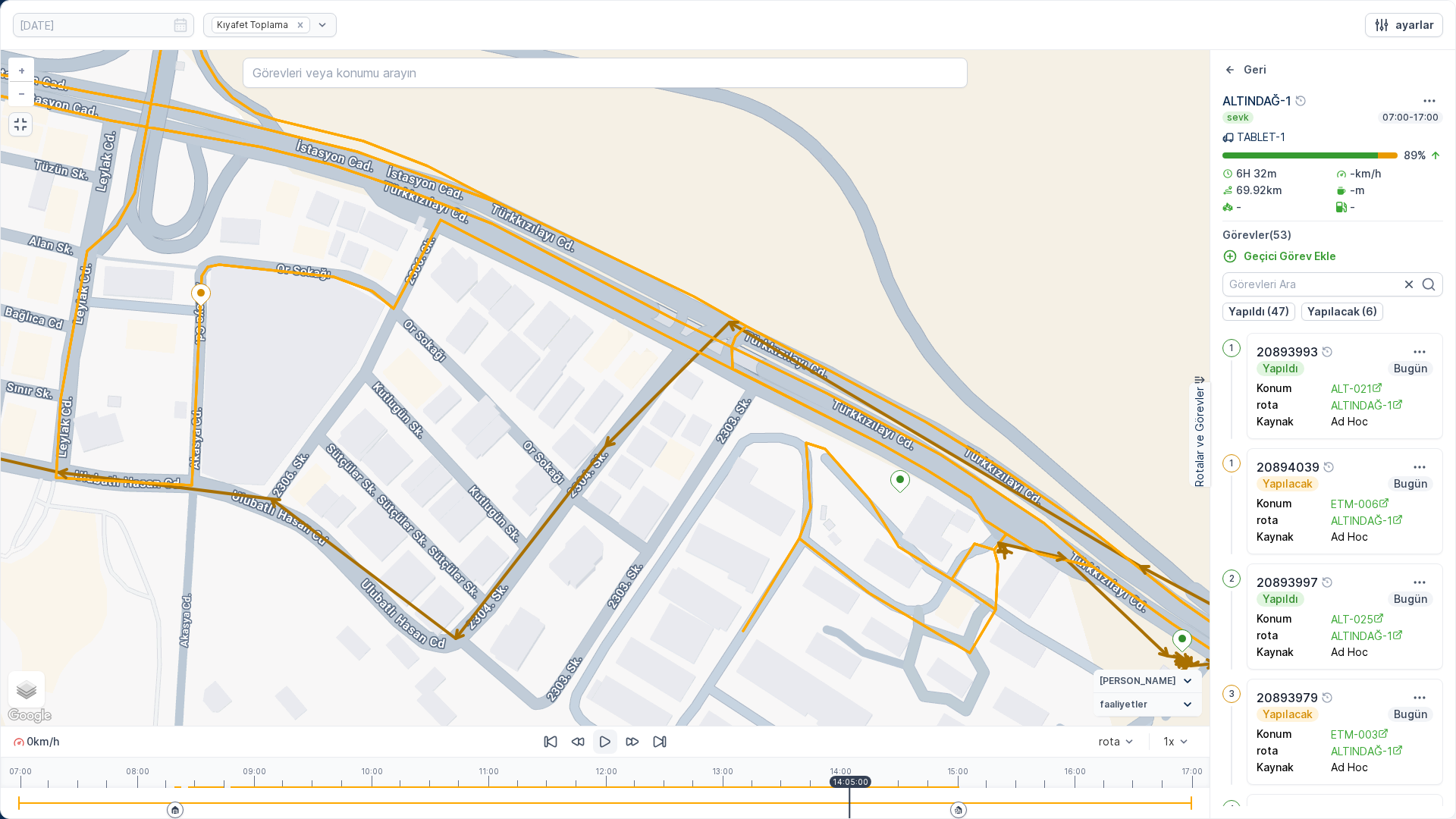
drag, startPoint x: 915, startPoint y: 476, endPoint x: 831, endPoint y: 407, distance: 108.7
click at [831, 407] on div "+ − Uydu Yol haritası Arazi Karışık Leaflet Klavye kısayolları Harita Verileri …" at bounding box center [605, 388] width 1209 height 675
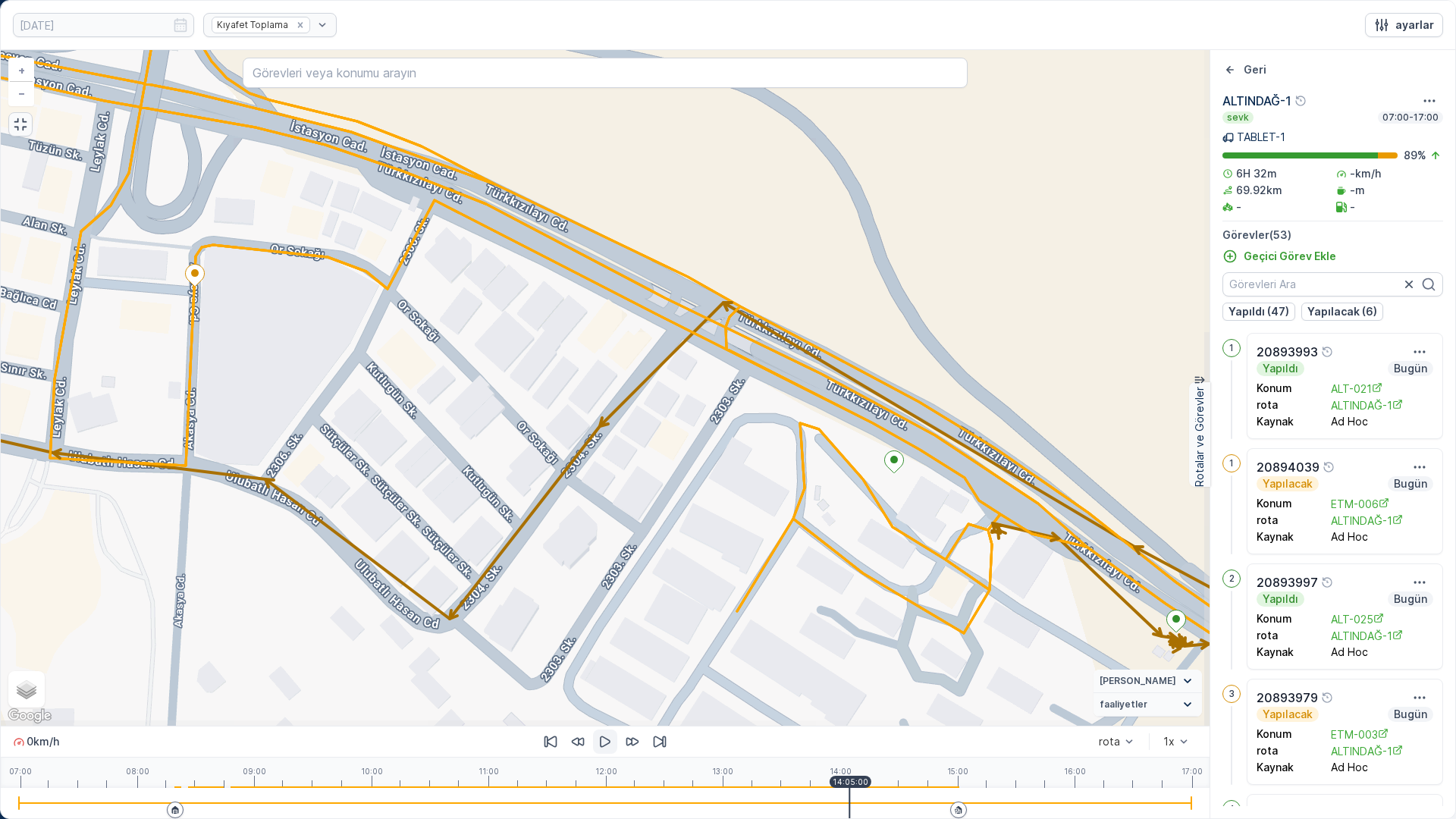
drag, startPoint x: 1258, startPoint y: 609, endPoint x: 1134, endPoint y: 584, distance: 126.5
click at [1210, 605] on div "ALTINDAĞ-1 sevk 07:00-17:00 TABLET-1 89 % 6H 32m -km/h 69.92km -m - - Görevler …" at bounding box center [1333, 449] width 245 height 714
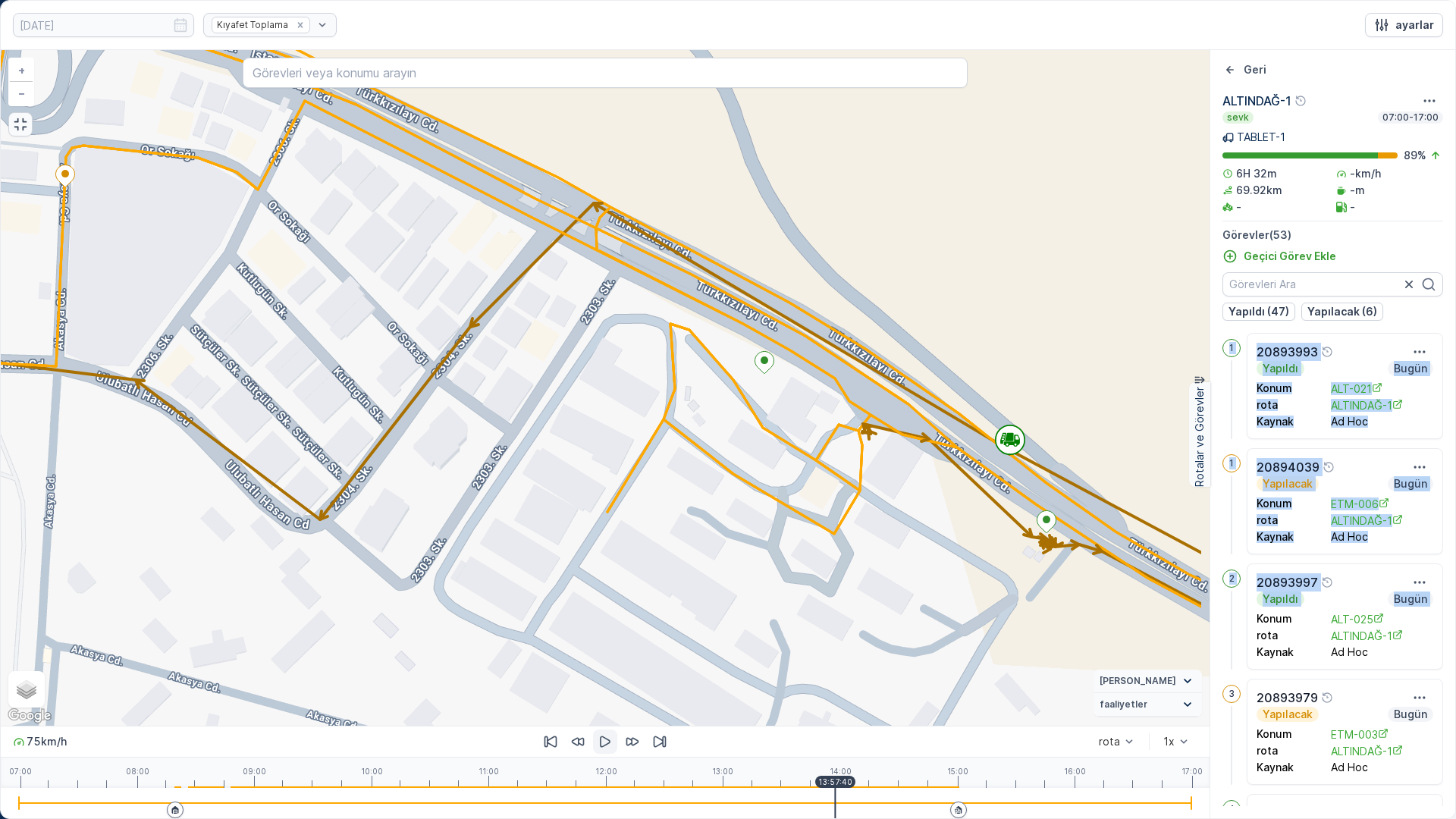
drag, startPoint x: 1123, startPoint y: 585, endPoint x: 1026, endPoint y: 532, distance: 110.5
click at [980, 468] on div "+ − Uydu Yol haritası Arazi Karışık Leaflet Klavye kısayolları Harita Verileri …" at bounding box center [605, 388] width 1209 height 675
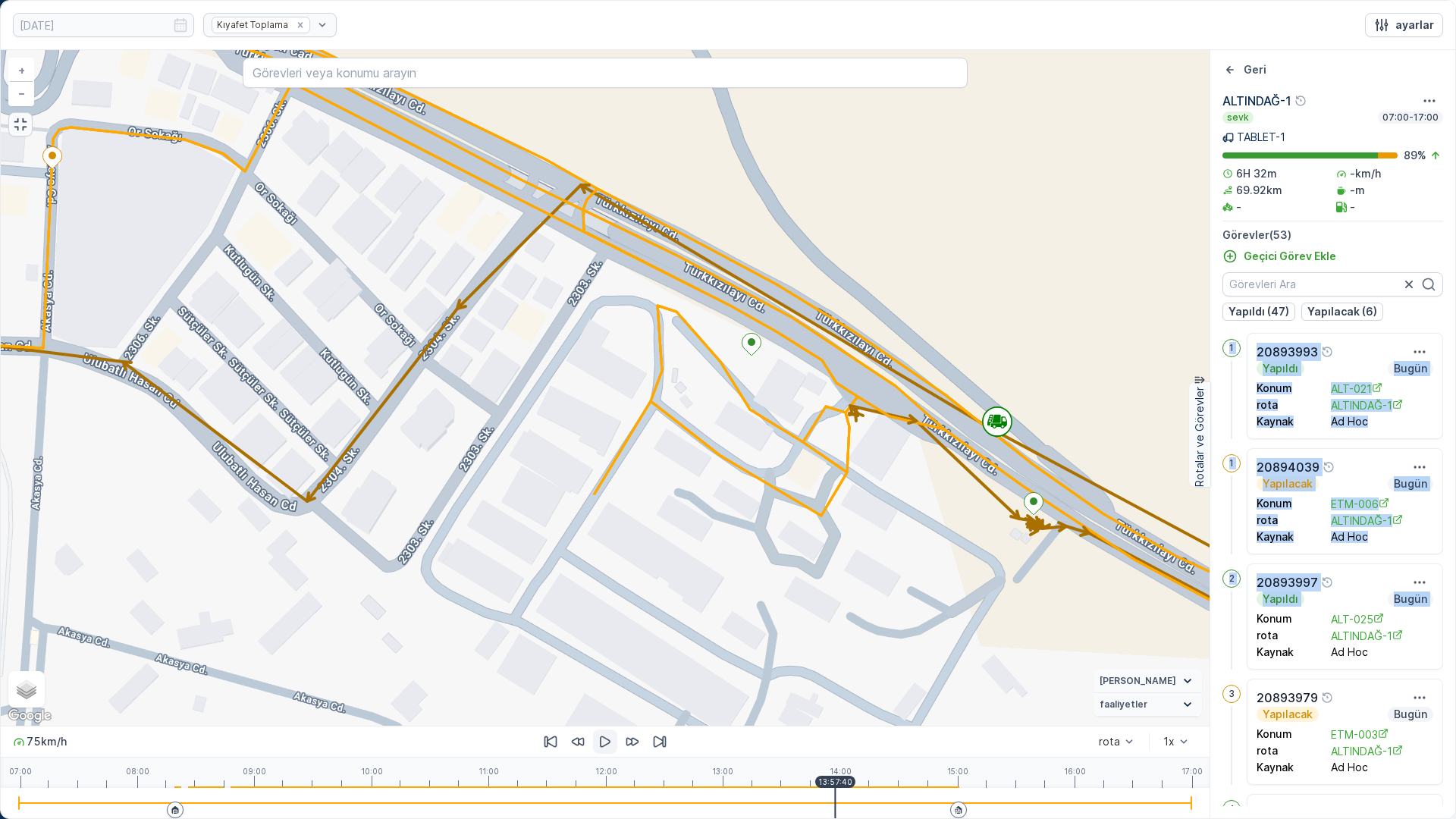
click at [836, 696] on div at bounding box center [605, 802] width 1173 height 30
click at [841, 696] on div at bounding box center [605, 802] width 1173 height 30
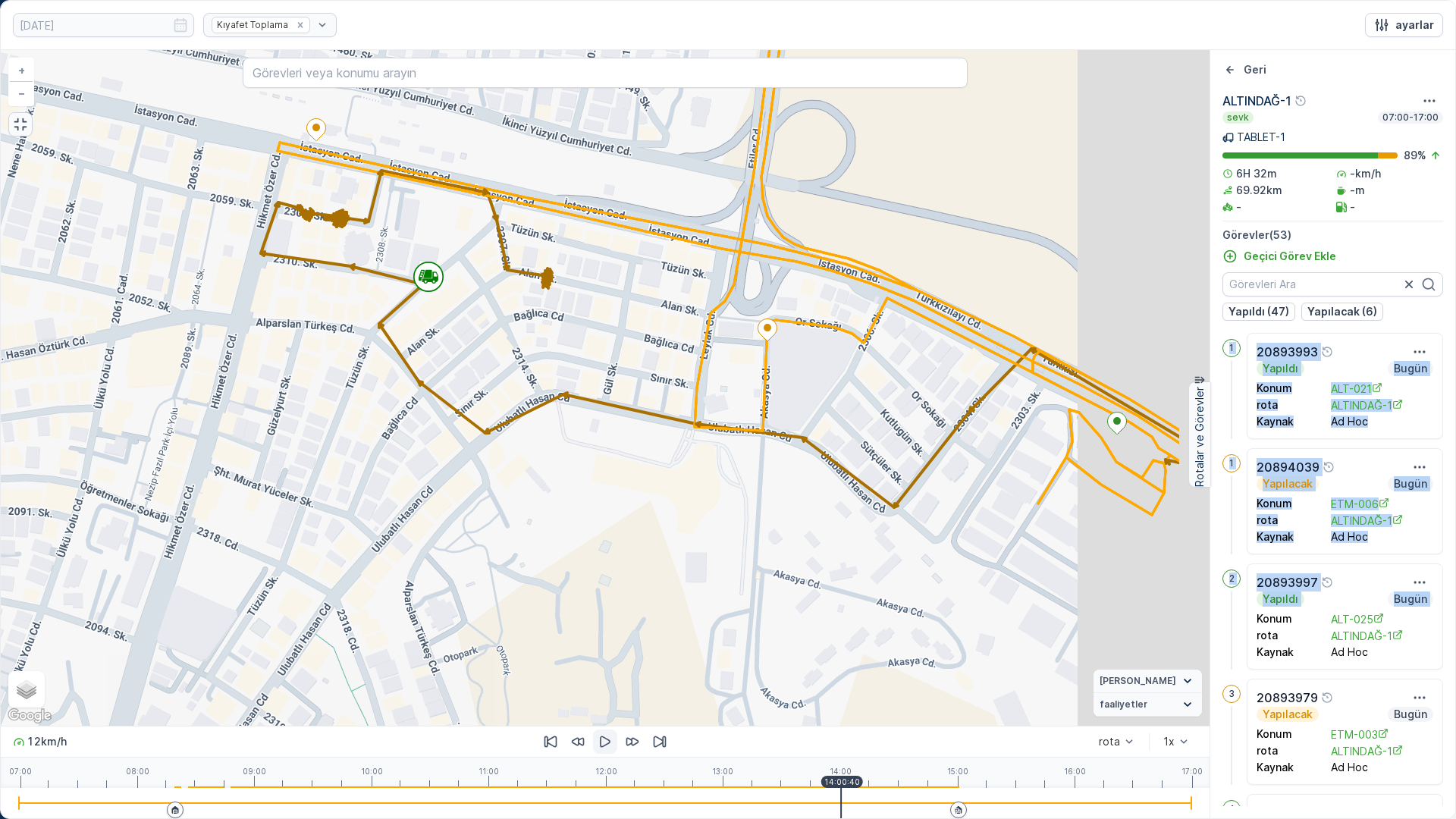
drag, startPoint x: 539, startPoint y: 277, endPoint x: 662, endPoint y: 314, distance: 128.4
click at [270, 175] on div "+ − Uydu Yol haritası Arazi Karışık Leaflet Klavye kısayolları Harita Verileri …" at bounding box center [605, 388] width 1209 height 675
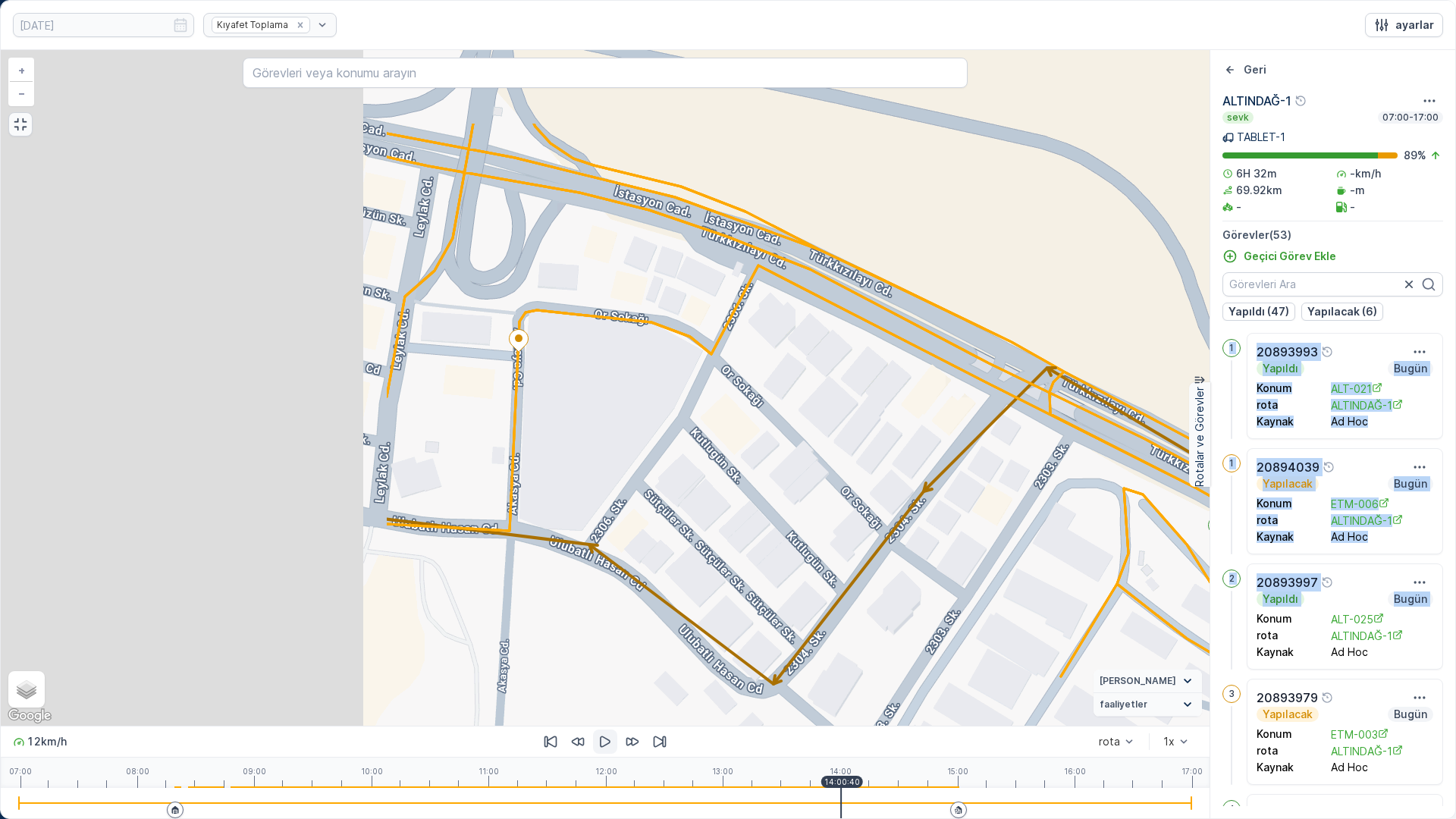
drag, startPoint x: 256, startPoint y: 330, endPoint x: 763, endPoint y: 472, distance: 526.5
click at [763, 472] on div "+ − Uydu Yol haritası Arazi Karışık Leaflet Klavye kısayolları Harita Verileri …" at bounding box center [605, 388] width 1209 height 675
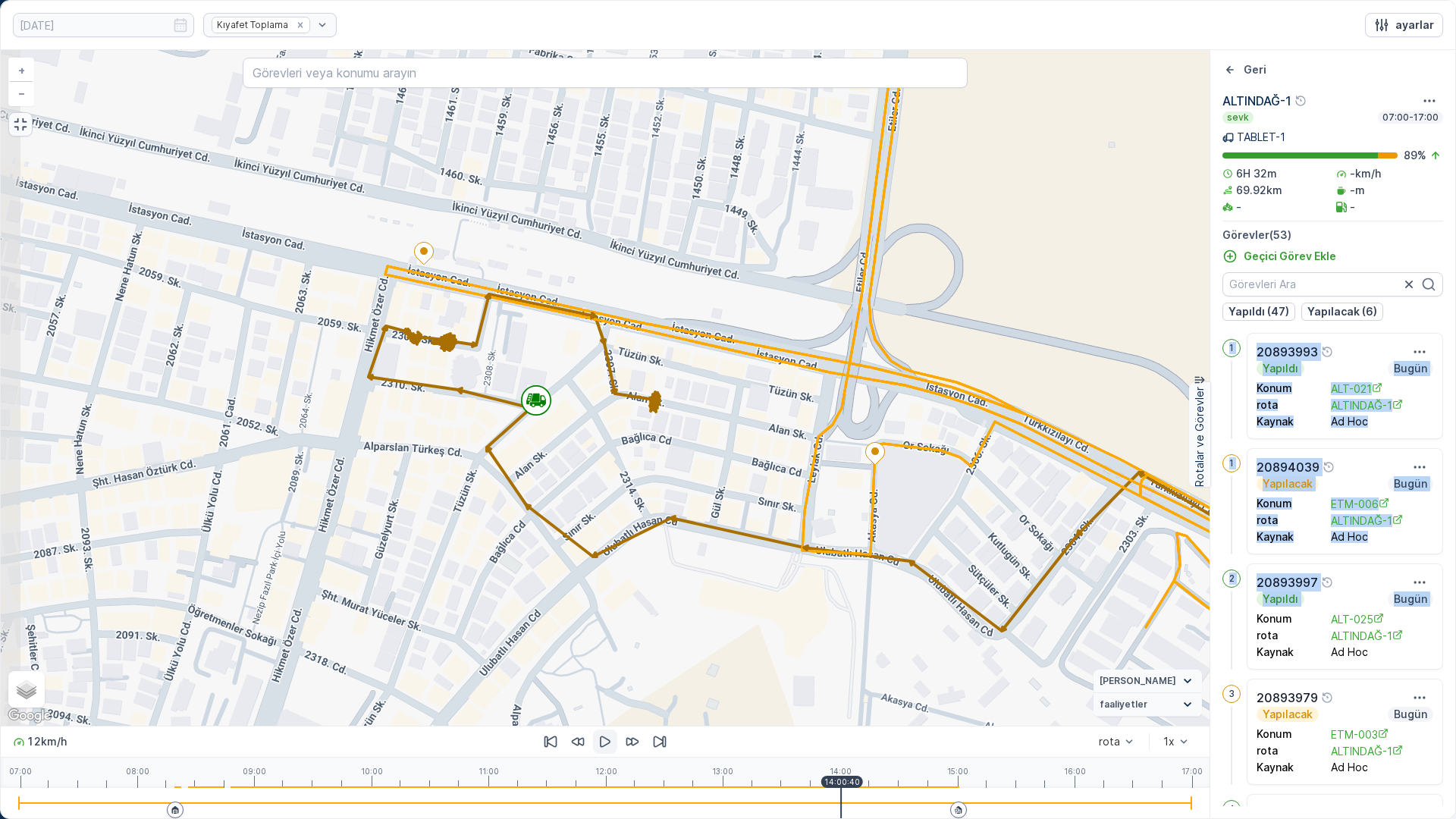
drag, startPoint x: 379, startPoint y: 280, endPoint x: 711, endPoint y: 380, distance: 346.7
click at [711, 380] on div "+ − Uydu Yol haritası Arazi Karışık Leaflet Klavye kısayolları Harita Verileri …" at bounding box center [605, 388] width 1209 height 675
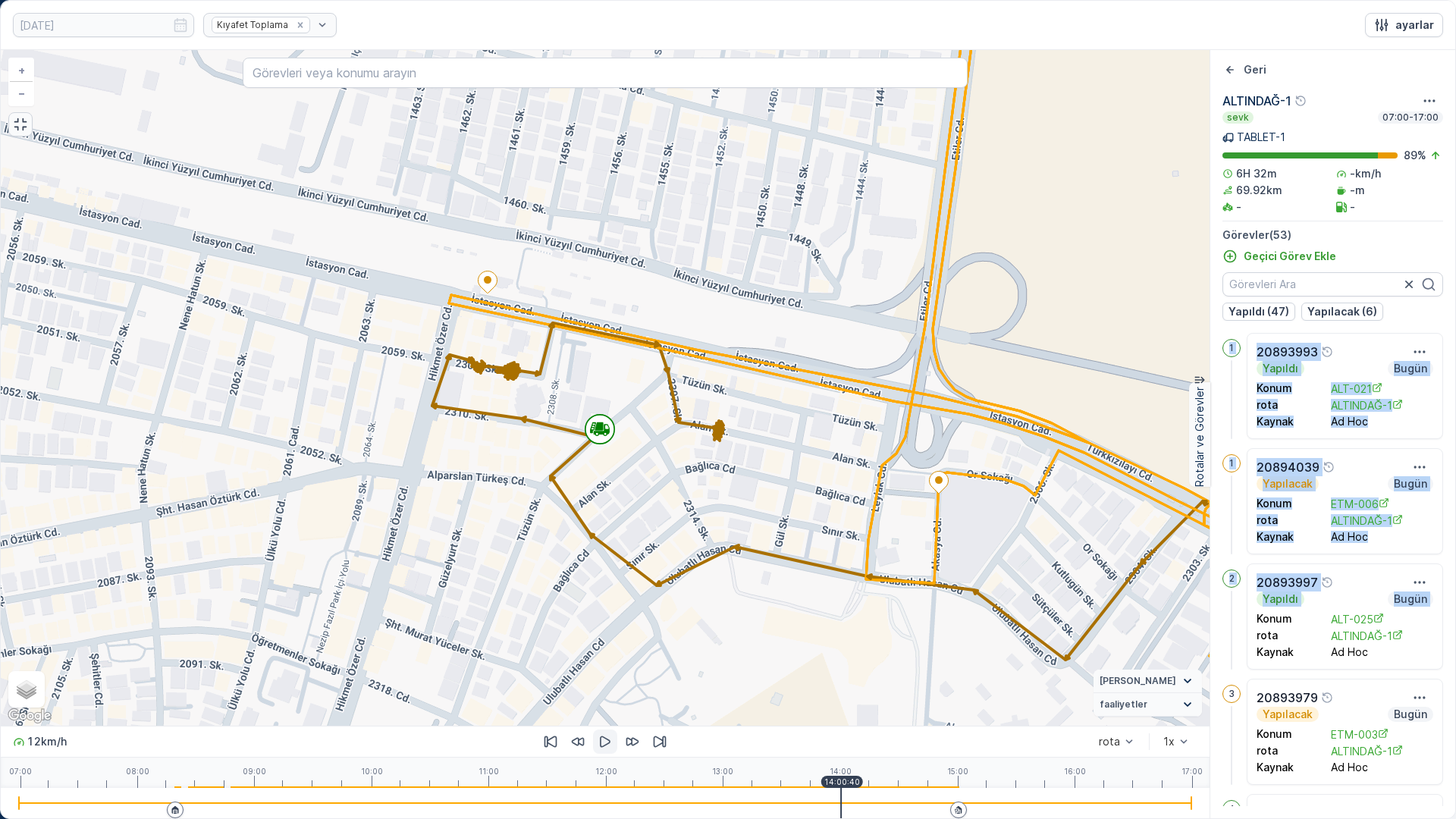
drag, startPoint x: 419, startPoint y: 296, endPoint x: 483, endPoint y: 325, distance: 70.3
click at [483, 325] on div "+ − Uydu Yol haritası Arazi Karışık Leaflet Klavye kısayolları Harita Verileri …" at bounding box center [605, 388] width 1209 height 675
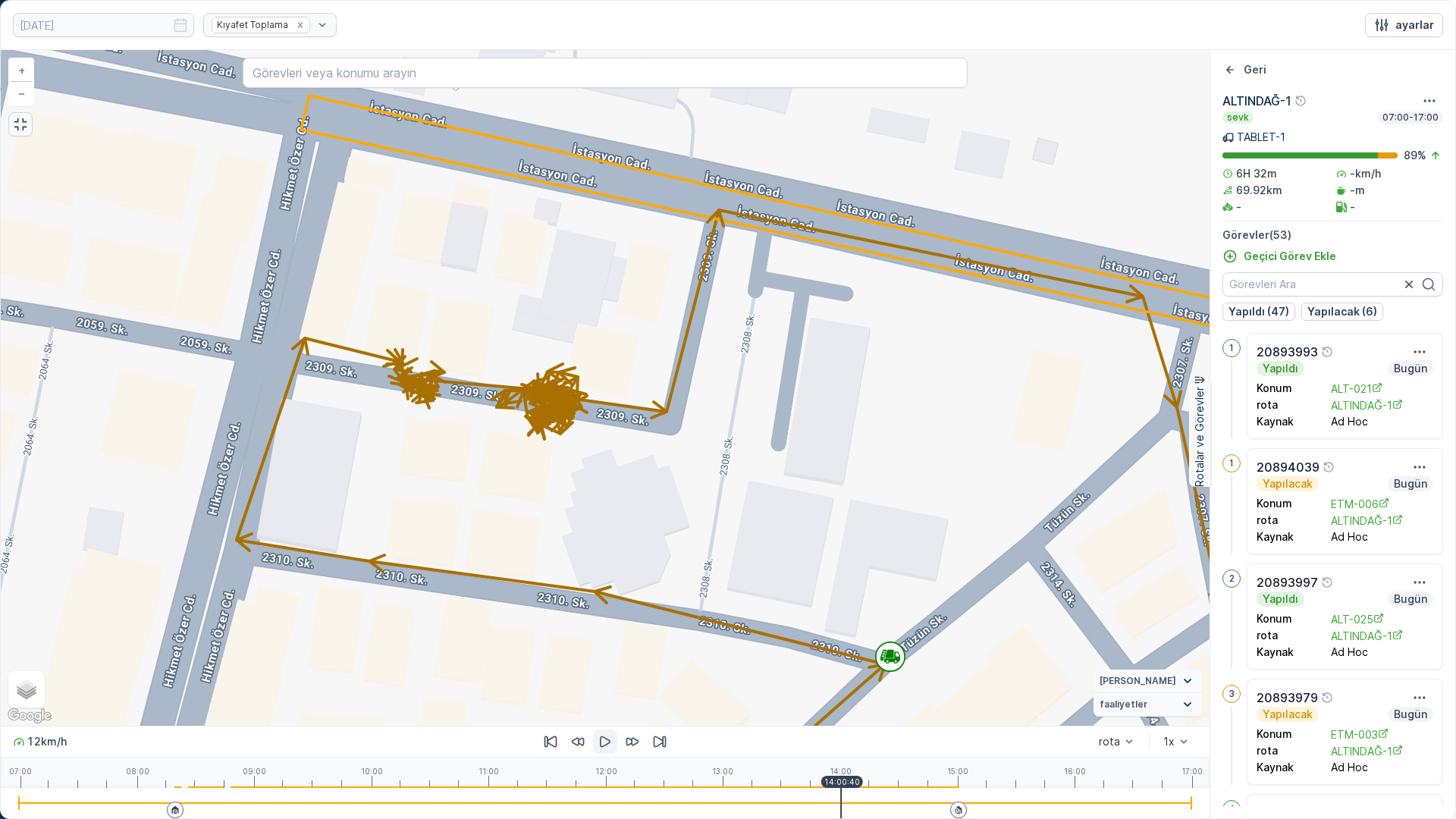
click at [608, 696] on icon "button" at bounding box center [605, 741] width 15 height 15
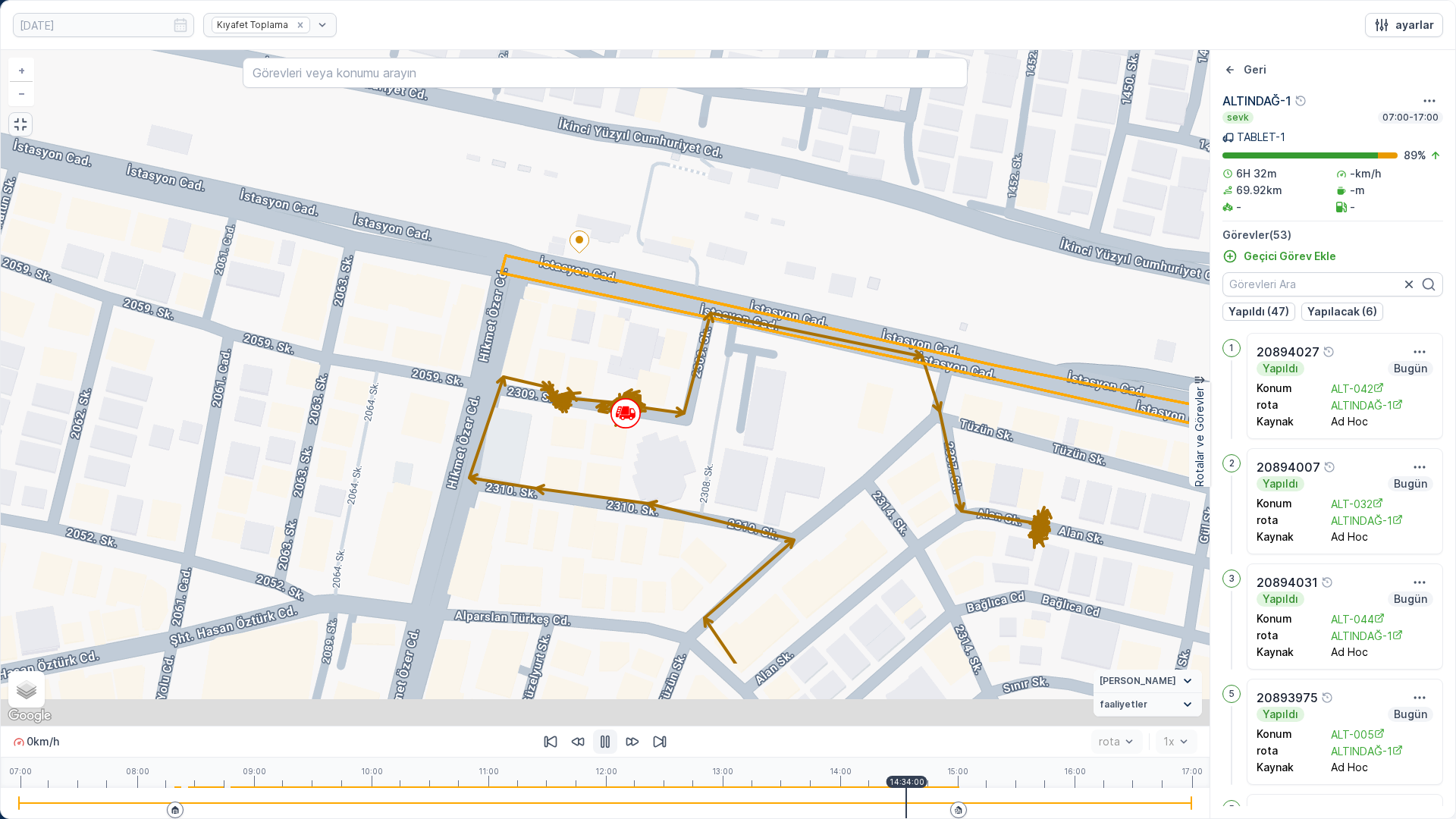
drag, startPoint x: 820, startPoint y: 587, endPoint x: 749, endPoint y: 468, distance: 138.6
click at [749, 468] on div "+ − Uydu Yol haritası Arazi Karışık Leaflet Klavye kısayolları Harita Verileri …" at bounding box center [605, 388] width 1209 height 675
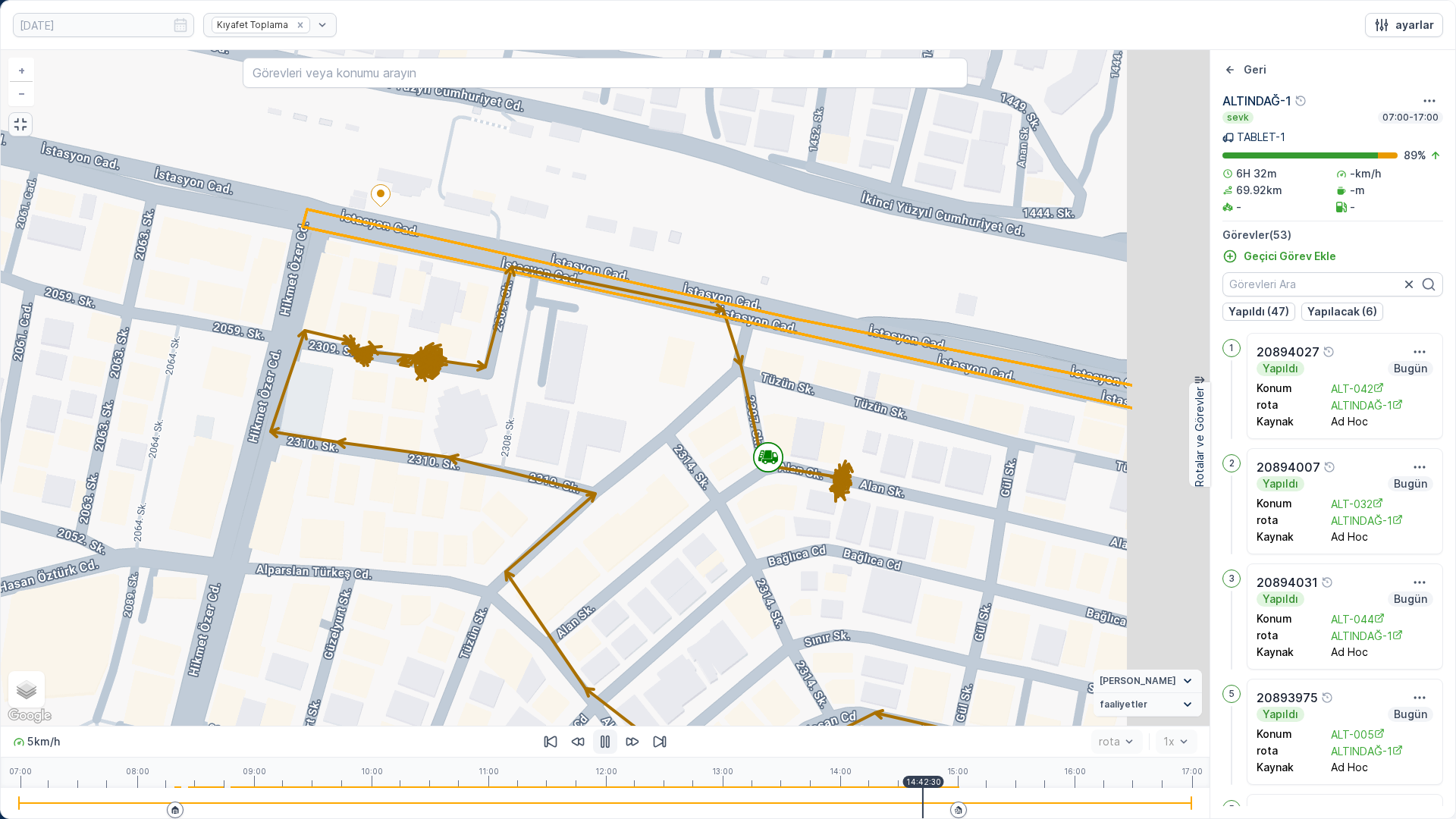
drag, startPoint x: 1095, startPoint y: 402, endPoint x: 879, endPoint y: 416, distance: 216.5
click at [896, 354] on icon at bounding box center [718, 308] width 830 height 199
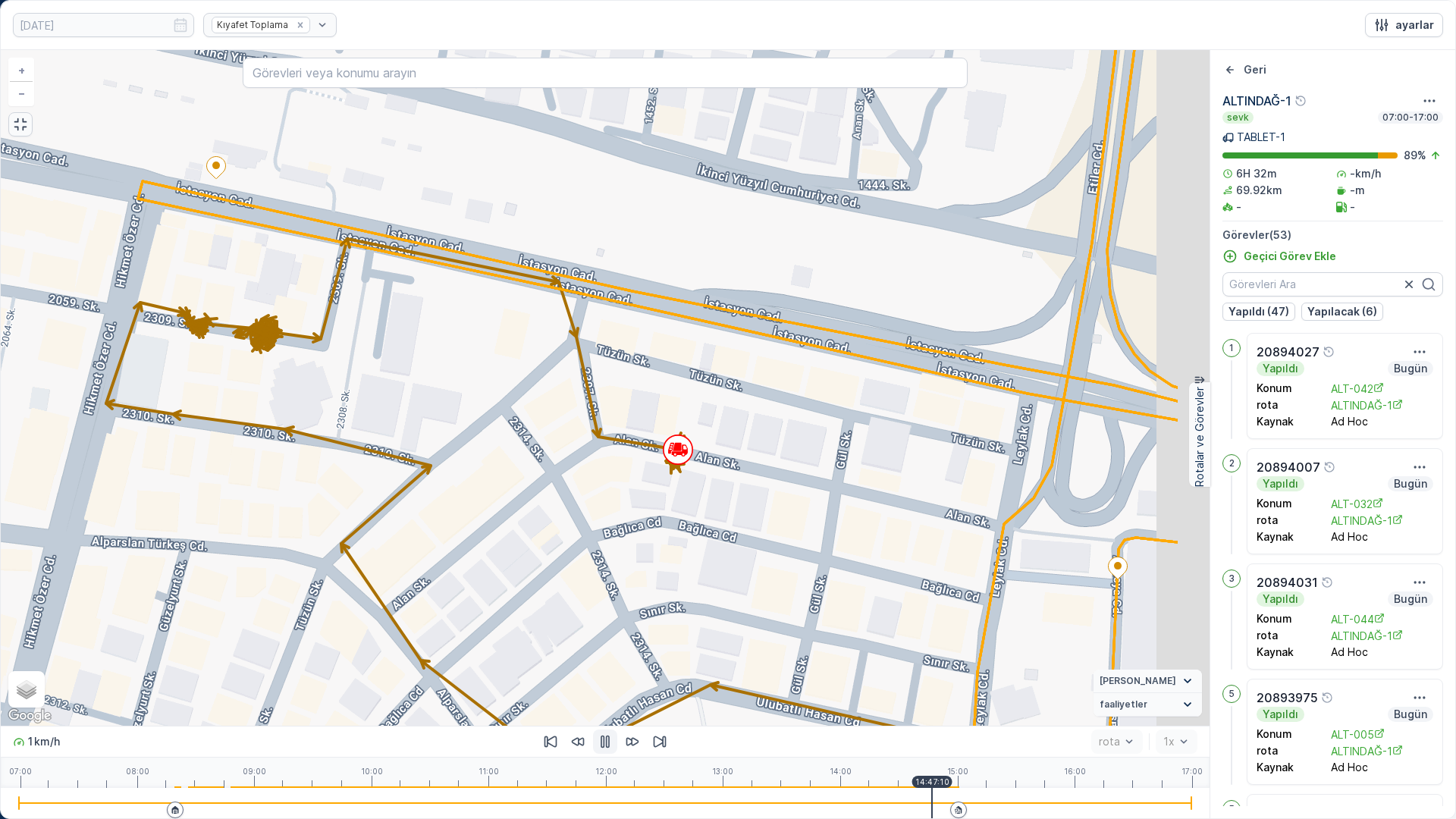
drag, startPoint x: 911, startPoint y: 498, endPoint x: 758, endPoint y: 476, distance: 154.6
click at [758, 476] on div "+ − Uydu Yol haritası Arazi Karışık Leaflet Klavye kısayolları Harita Verileri …" at bounding box center [605, 388] width 1209 height 675
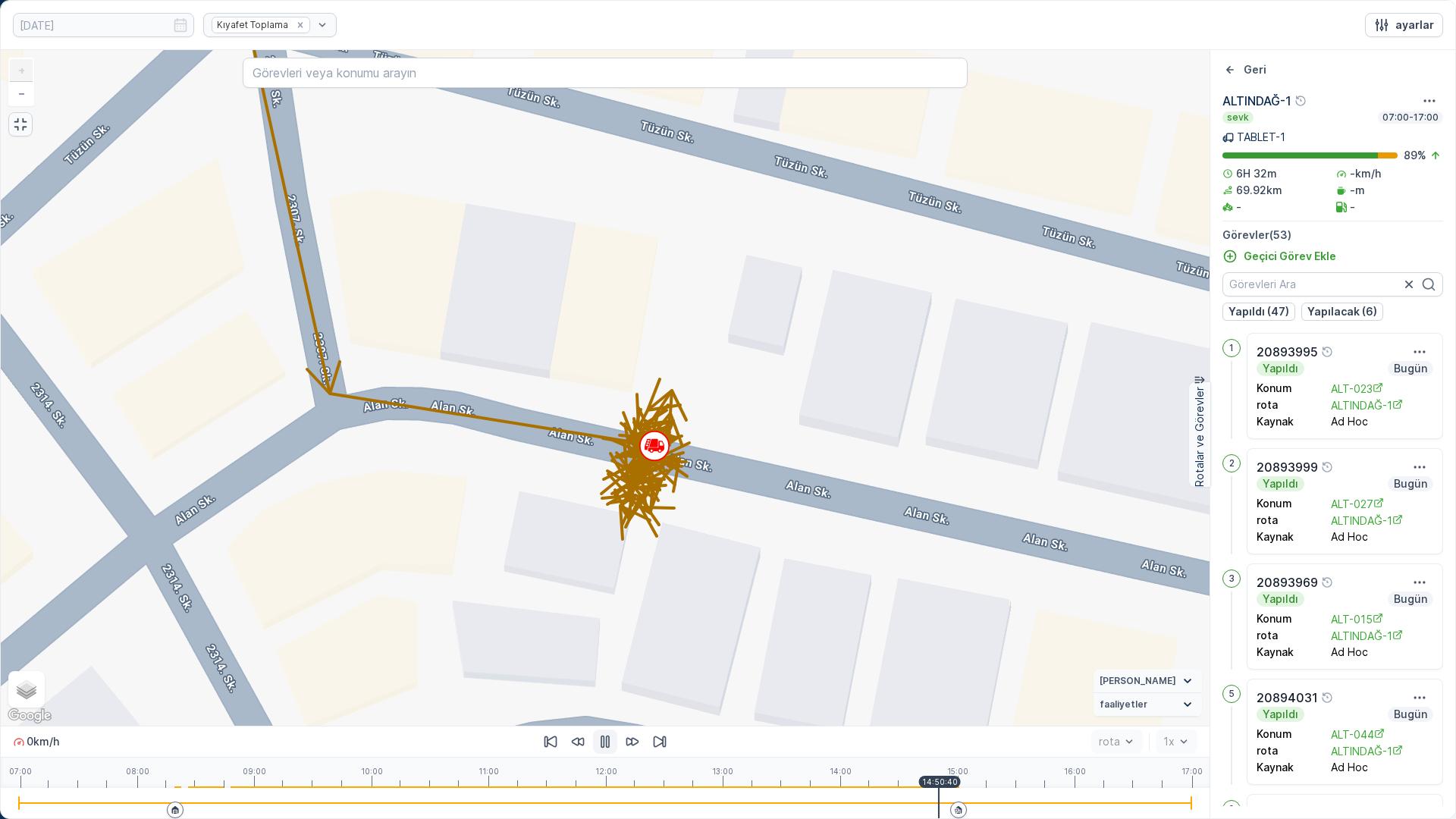
click at [942, 696] on div at bounding box center [605, 802] width 1173 height 30
